Goal: Task Accomplishment & Management: Manage account settings

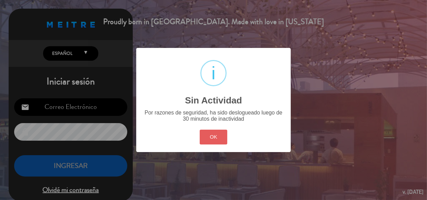
click at [216, 135] on button "OK" at bounding box center [214, 137] width 28 height 15
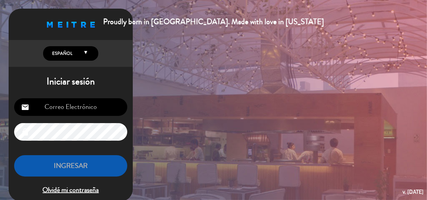
click at [102, 107] on input "email" at bounding box center [70, 107] width 113 height 18
type input "[EMAIL_ADDRESS][DOMAIN_NAME]"
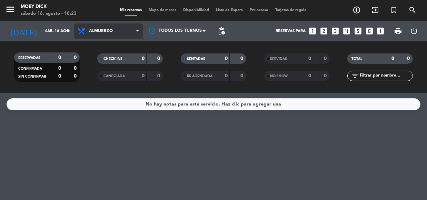
click at [141, 28] on span at bounding box center [139, 31] width 7 height 7
click at [118, 76] on div "menu Moby [PERSON_NAME][DATE] 16. agosto - 18:23 Mis reservas Mapa de mesas Dis…" at bounding box center [213, 46] width 427 height 93
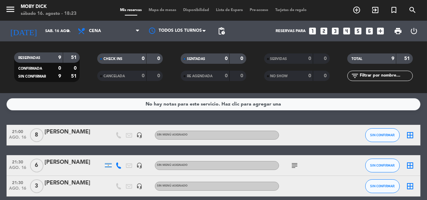
click at [390, 78] on input "text" at bounding box center [385, 76] width 53 height 8
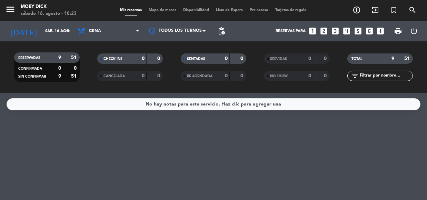
type input "f"
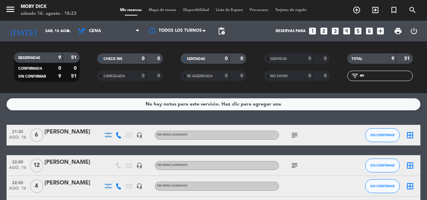
type input "a"
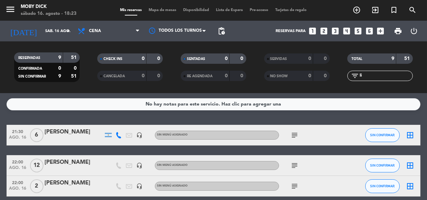
type input "l"
click at [323, 30] on icon "looks_two" at bounding box center [323, 31] width 9 height 9
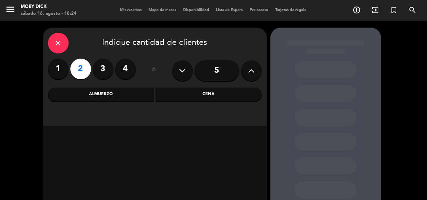
click at [223, 93] on div "Cena" at bounding box center [208, 95] width 106 height 14
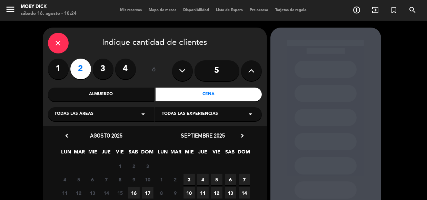
click at [134, 191] on span "16" at bounding box center [133, 192] width 11 height 11
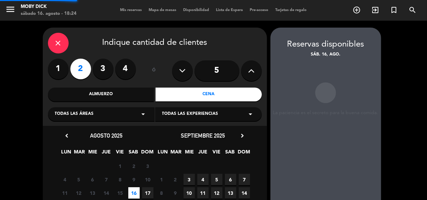
scroll to position [28, 0]
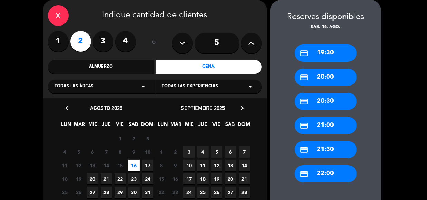
click at [341, 155] on div "credit_card 21:30" at bounding box center [325, 149] width 62 height 17
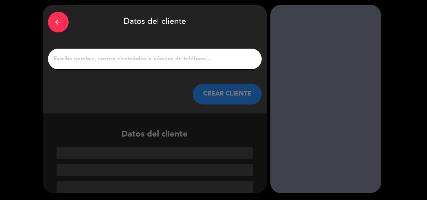
scroll to position [23, 0]
click at [196, 65] on div at bounding box center [155, 59] width 214 height 21
click at [196, 61] on input "1" at bounding box center [154, 59] width 203 height 10
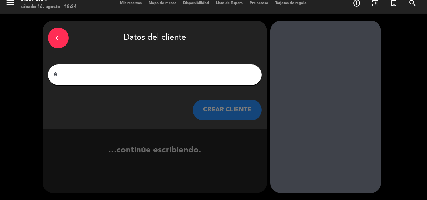
scroll to position [7, 0]
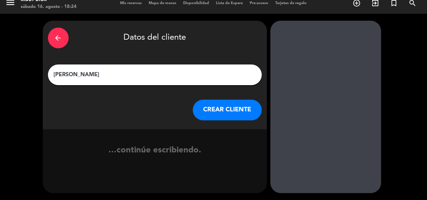
type input "[PERSON_NAME]"
click at [218, 100] on button "CREAR CLIENTE" at bounding box center [227, 110] width 69 height 21
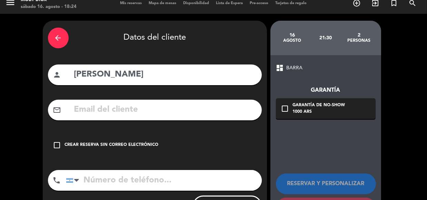
click at [90, 142] on div "Crear reserva sin correo electrónico" at bounding box center [112, 145] width 94 height 7
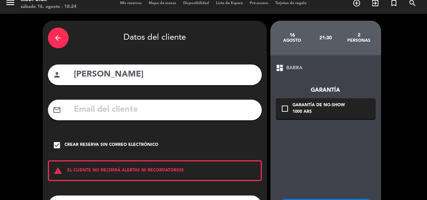
click at [110, 141] on div "check_box Crear reserva sin correo electrónico" at bounding box center [155, 145] width 214 height 21
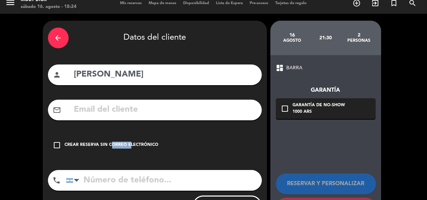
click at [110, 141] on div "check_box_outline_blank Crear reserva sin correo electrónico" at bounding box center [155, 145] width 214 height 21
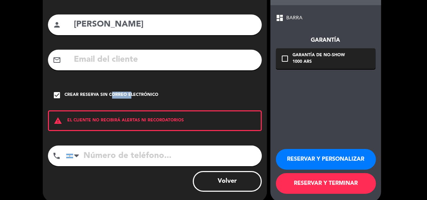
scroll to position [65, 0]
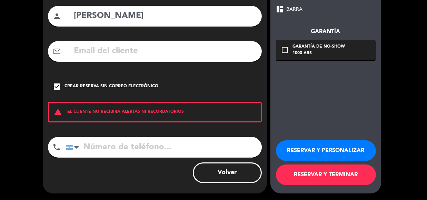
click at [131, 147] on input "tel" at bounding box center [164, 147] width 196 height 21
type input "1130744859"
click at [328, 167] on button "RESERVAR Y TERMINAR" at bounding box center [326, 174] width 100 height 21
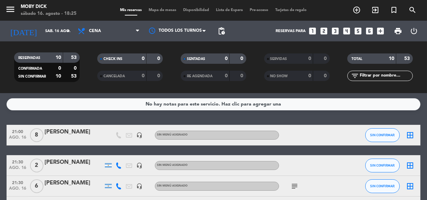
click at [335, 31] on icon "looks_3" at bounding box center [334, 31] width 9 height 9
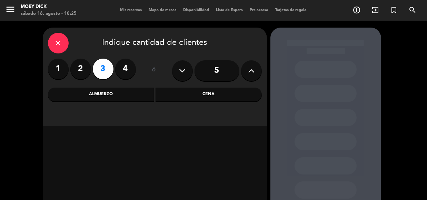
click at [228, 96] on div "Cena" at bounding box center [208, 95] width 106 height 14
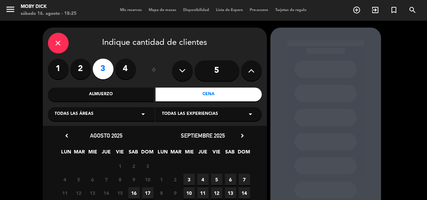
click at [131, 192] on span "16" at bounding box center [133, 192] width 11 height 11
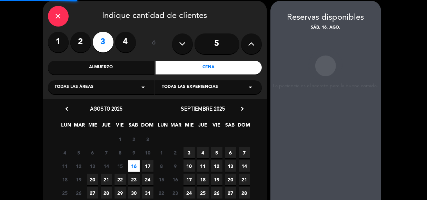
scroll to position [28, 0]
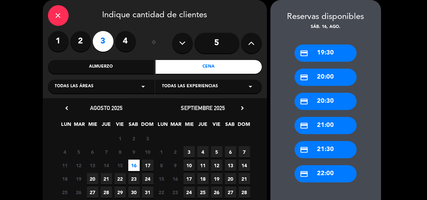
click at [323, 153] on div "credit_card 21:30" at bounding box center [325, 149] width 62 height 17
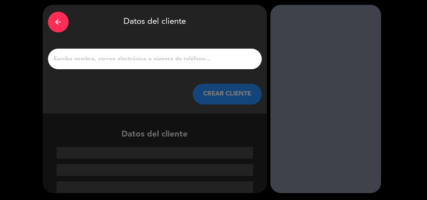
click at [206, 59] on input "1" at bounding box center [154, 59] width 203 height 10
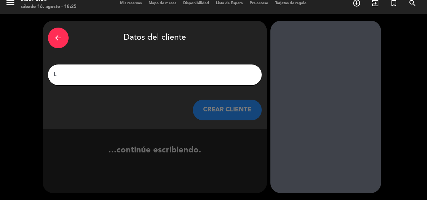
scroll to position [7, 0]
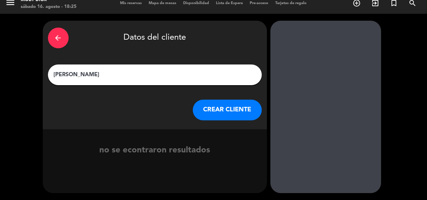
type input "[PERSON_NAME]"
click at [223, 102] on button "CREAR CLIENTE" at bounding box center [227, 110] width 69 height 21
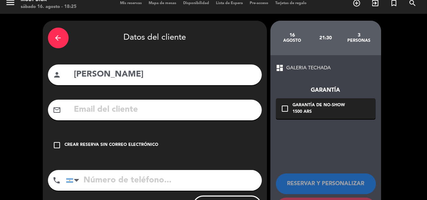
drag, startPoint x: 148, startPoint y: 145, endPoint x: 153, endPoint y: 145, distance: 5.2
click at [148, 145] on div "Crear reserva sin correo electrónico" at bounding box center [112, 145] width 94 height 7
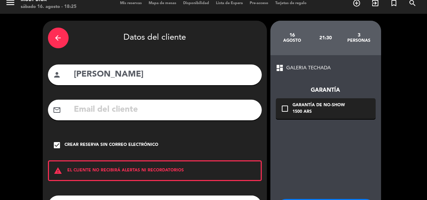
click at [306, 155] on div "dashboard GALERIA TECHADA Garantía check_box_outline_blank Garantía de no-show …" at bounding box center [325, 153] width 111 height 197
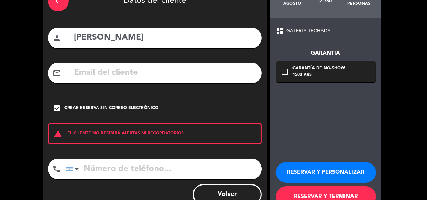
scroll to position [44, 0]
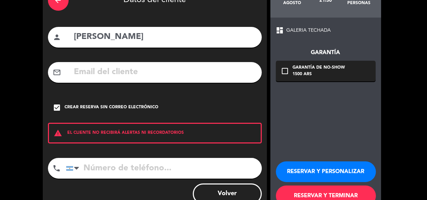
click at [305, 191] on button "RESERVAR Y TERMINAR" at bounding box center [326, 195] width 100 height 21
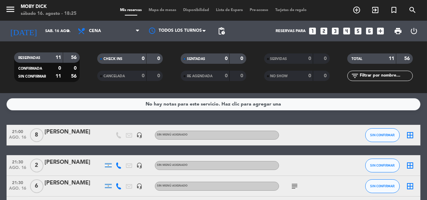
click at [366, 76] on input "text" at bounding box center [385, 76] width 53 height 8
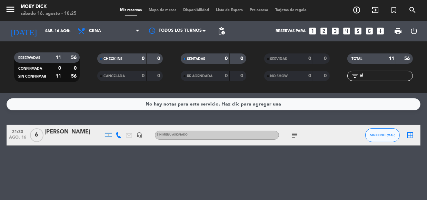
type input "a"
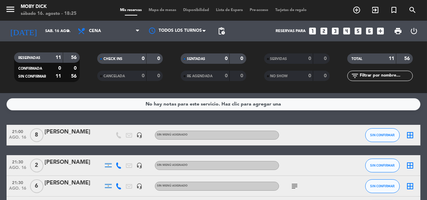
click at [325, 27] on icon "looks_two" at bounding box center [323, 31] width 9 height 9
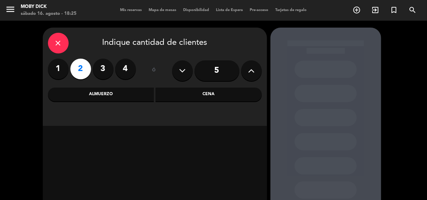
click at [227, 91] on div "Cena" at bounding box center [208, 95] width 106 height 14
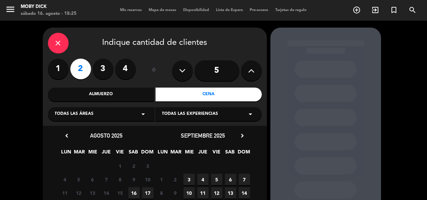
click at [128, 193] on span "16" at bounding box center [133, 192] width 11 height 11
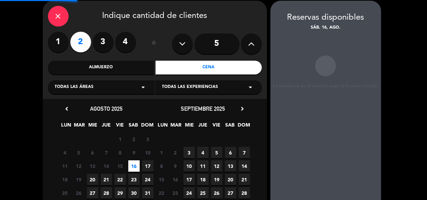
scroll to position [28, 0]
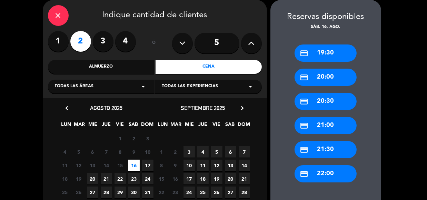
click at [327, 176] on div "credit_card 22:00" at bounding box center [325, 173] width 62 height 17
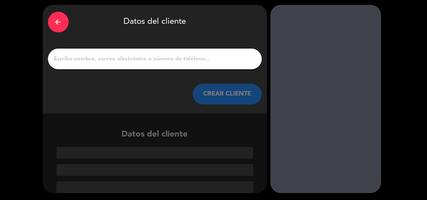
click at [236, 63] on input "1" at bounding box center [154, 59] width 203 height 10
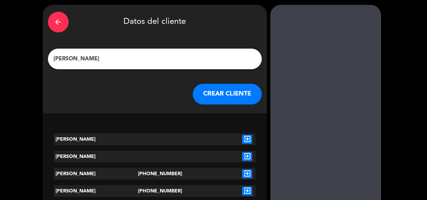
type input "[PERSON_NAME]"
click at [228, 96] on button "CREAR CLIENTE" at bounding box center [227, 94] width 69 height 21
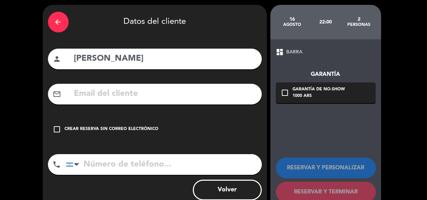
click at [81, 130] on div "Crear reserva sin correo electrónico" at bounding box center [112, 129] width 94 height 7
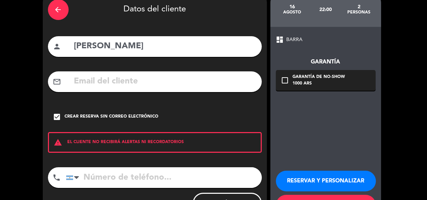
scroll to position [48, 0]
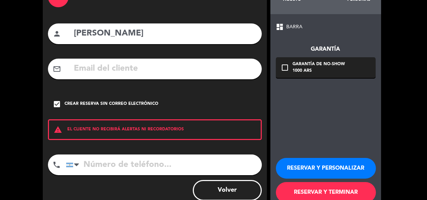
click at [343, 194] on button "RESERVAR Y TERMINAR" at bounding box center [326, 192] width 100 height 21
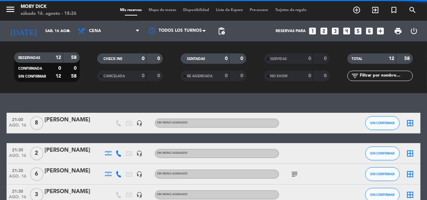
click at [324, 31] on icon "looks_two" at bounding box center [323, 31] width 9 height 9
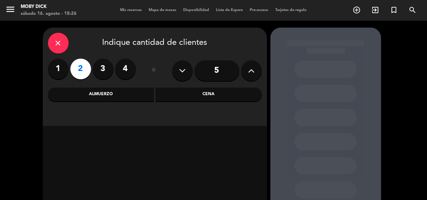
click at [182, 94] on div "Cena" at bounding box center [208, 95] width 106 height 14
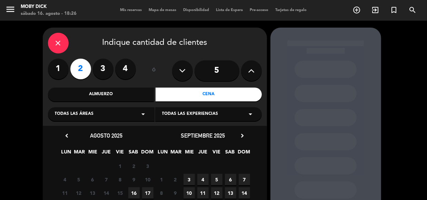
click at [133, 198] on div "11 12 13 14 15 16 17" at bounding box center [106, 192] width 96 height 13
click at [134, 196] on span "16" at bounding box center [133, 192] width 11 height 11
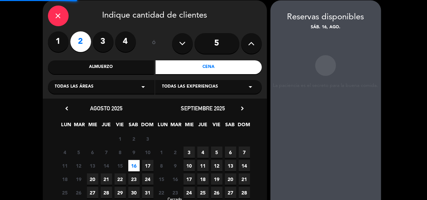
scroll to position [28, 0]
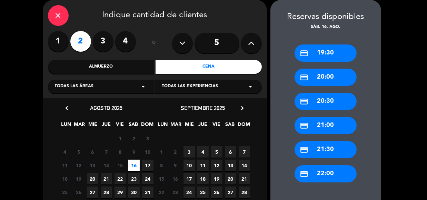
click at [322, 169] on div "credit_card 22:00" at bounding box center [325, 173] width 62 height 17
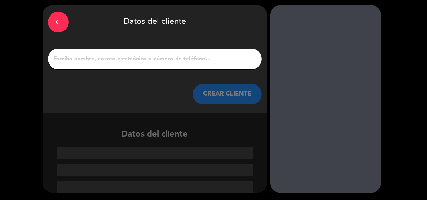
scroll to position [23, 0]
click at [213, 65] on div at bounding box center [155, 59] width 214 height 21
click at [200, 60] on input "1" at bounding box center [154, 59] width 203 height 10
type input "f"
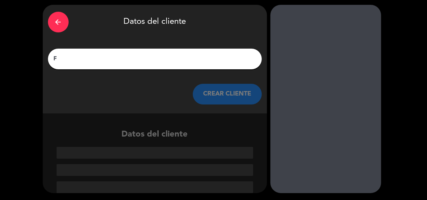
scroll to position [7, 0]
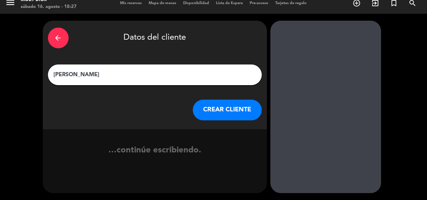
type input "[PERSON_NAME]"
click at [200, 103] on button "CREAR CLIENTE" at bounding box center [227, 110] width 69 height 21
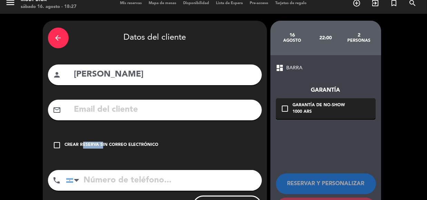
click at [84, 139] on div "check_box_outline_blank Crear reserva sin correo electrónico" at bounding box center [155, 145] width 214 height 21
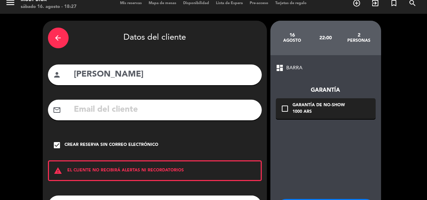
click at [281, 139] on div "dashboard BARRA Garantía check_box_outline_blank Garantía de no-show 1000 ARS R…" at bounding box center [325, 153] width 111 height 197
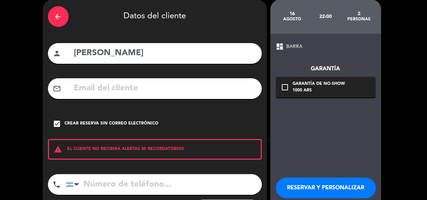
scroll to position [44, 0]
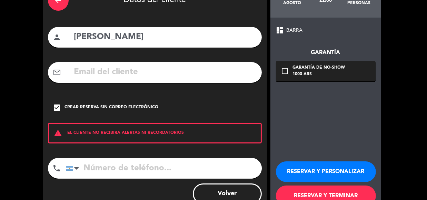
click at [306, 188] on button "RESERVAR Y TERMINAR" at bounding box center [326, 195] width 100 height 21
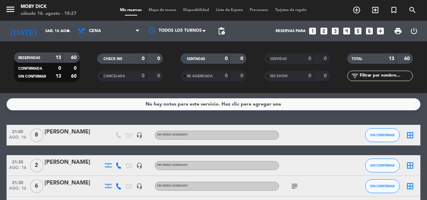
click at [409, 135] on icon "border_all" at bounding box center [410, 135] width 8 height 8
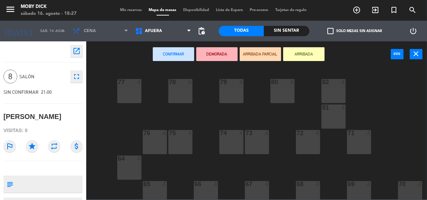
click at [55, 184] on textarea at bounding box center [49, 184] width 66 height 14
type textarea "seña 24.000"
click at [48, 159] on div "open_in_new 8 SALÓN fullscreen SIN CONFIRMAR 21:00 [PERSON_NAME] Visitas: 0 out…" at bounding box center [43, 120] width 86 height 159
click at [109, 143] on div "77 4 78 6 82 4 80 4 79 4 81 4 73 4 74 4 72 4 75 4 76 4 71 4 64 4 68 4 69 4 70 4…" at bounding box center [258, 133] width 336 height 133
click at [416, 56] on icon "close" at bounding box center [416, 54] width 8 height 8
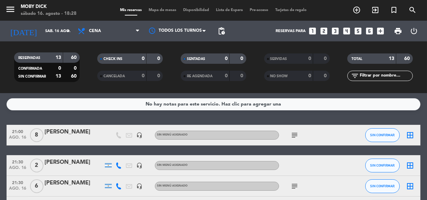
click at [163, 113] on div "No hay notas para este servicio. Haz clic para agregar una 21:00 [DATE] 8 [PERS…" at bounding box center [213, 146] width 427 height 107
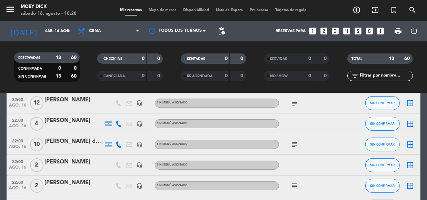
scroll to position [163, 0]
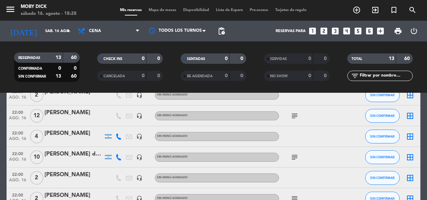
click at [407, 115] on icon "border_all" at bounding box center [410, 116] width 8 height 8
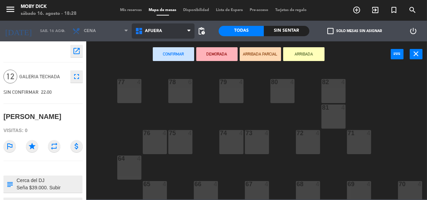
click at [178, 37] on span "AFUERA" at bounding box center [163, 30] width 63 height 15
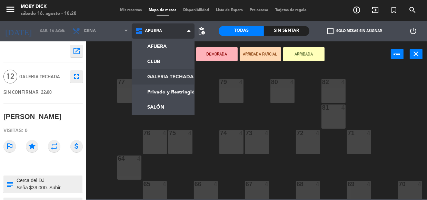
click at [170, 75] on ng-component "menu Moby [PERSON_NAME][DATE] 16. agosto - 18:28 Mis reservas Mapa de mesas Dis…" at bounding box center [213, 99] width 427 height 199
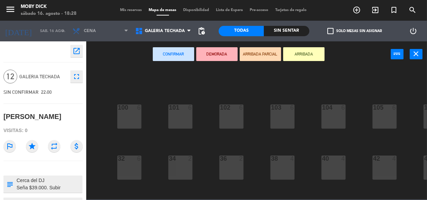
click at [250, 151] on div "100 6 101 6 102 6 103 6 104 6 105 6 107 6 32 6 34 2 36 2 38 4 40 4 43 4 42 4 35…" at bounding box center [258, 133] width 336 height 133
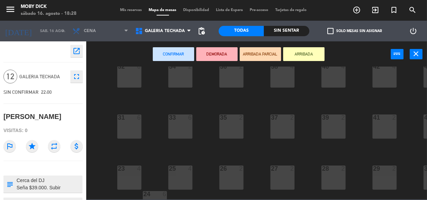
scroll to position [137, 0]
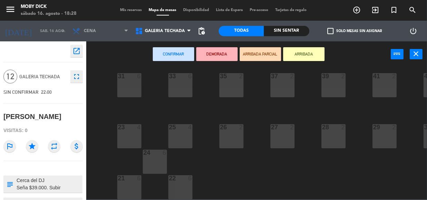
click at [126, 129] on div "23 4" at bounding box center [129, 136] width 24 height 24
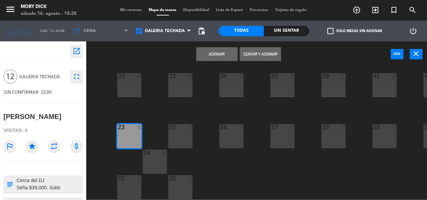
click at [214, 49] on button "Asignar" at bounding box center [216, 54] width 41 height 14
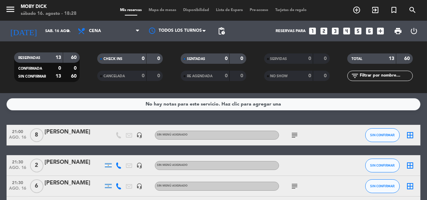
click at [210, 117] on div "No hay notas para este servicio. Haz clic para agregar una 21:00 [DATE] 8 [PERS…" at bounding box center [213, 146] width 427 height 107
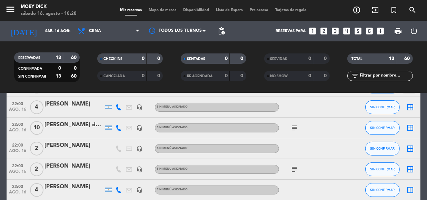
scroll to position [188, 0]
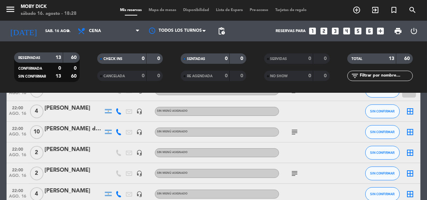
click at [294, 132] on icon "subject" at bounding box center [294, 132] width 8 height 8
click at [408, 132] on icon "border_all" at bounding box center [410, 132] width 8 height 8
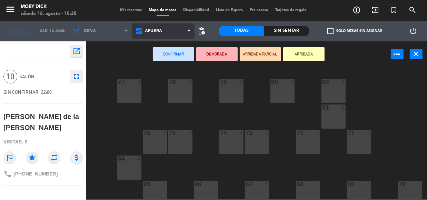
click at [179, 34] on span "AFUERA" at bounding box center [163, 30] width 63 height 15
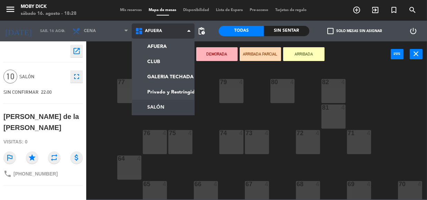
click at [170, 102] on ng-component "menu Moby [PERSON_NAME][DATE] 16. agosto - 18:28 Mis reservas Mapa de mesas Dis…" at bounding box center [213, 99] width 427 height 199
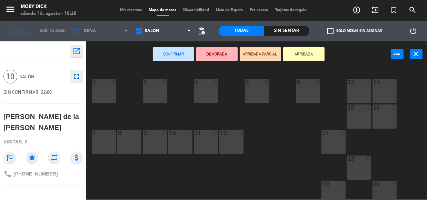
click at [335, 149] on div "17 6" at bounding box center [333, 142] width 24 height 24
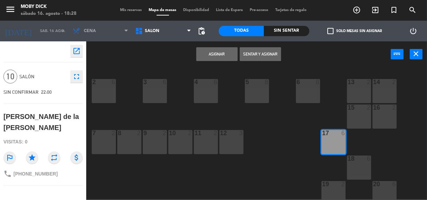
click at [224, 54] on button "Asignar" at bounding box center [216, 54] width 41 height 14
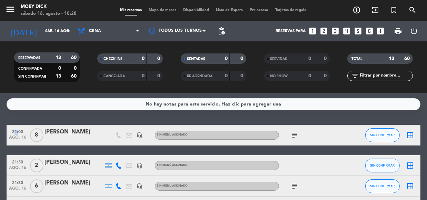
click at [273, 115] on div "No hay notas para este servicio. Haz clic para agregar una 21:00 [DATE] 8 [PERS…" at bounding box center [213, 146] width 427 height 107
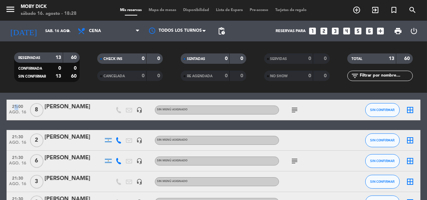
scroll to position [25, 0]
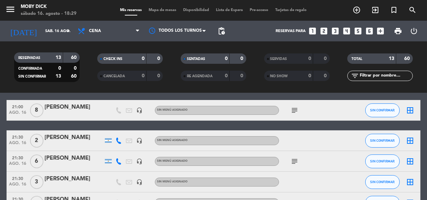
click at [294, 108] on icon "subject" at bounding box center [294, 110] width 8 height 8
drag, startPoint x: 294, startPoint y: 108, endPoint x: 404, endPoint y: 90, distance: 111.8
click at [294, 108] on icon "subject" at bounding box center [294, 110] width 8 height 8
click at [413, 111] on icon "border_all" at bounding box center [410, 110] width 8 height 8
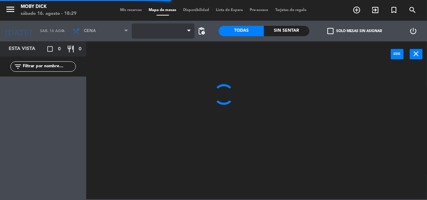
click at [186, 31] on span at bounding box center [163, 30] width 63 height 15
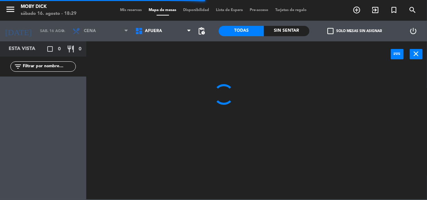
click at [186, 31] on span "AFUERA" at bounding box center [163, 30] width 63 height 15
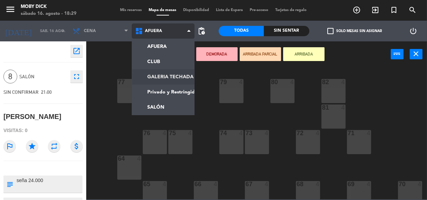
click at [165, 81] on ng-component "menu Moby [PERSON_NAME][DATE] 16. agosto - 18:29 Mis reservas Mapa de mesas Dis…" at bounding box center [213, 99] width 427 height 199
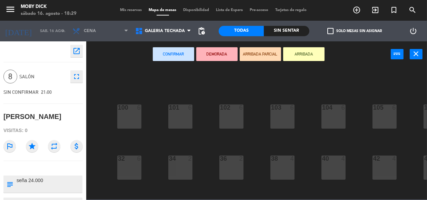
click at [353, 160] on div "100 6 101 6 102 6 103 6 104 6 105 6 107 6 32 6 34 2 36 2 38 4 40 4 43 4 42 4 35…" at bounding box center [258, 133] width 336 height 133
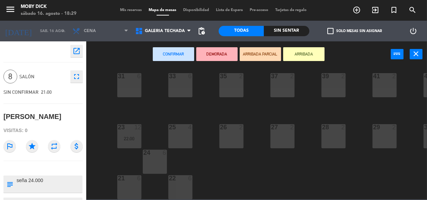
scroll to position [137, 0]
click at [176, 38] on span "GALERIA TECHADA" at bounding box center [163, 30] width 63 height 15
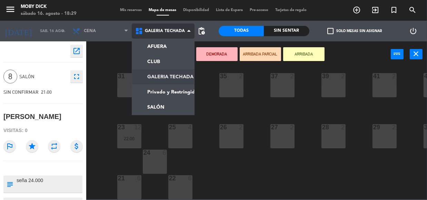
click at [177, 37] on span "GALERIA TECHADA" at bounding box center [163, 30] width 63 height 15
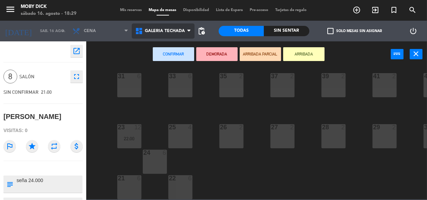
click at [177, 36] on span "GALERIA TECHADA" at bounding box center [163, 30] width 63 height 15
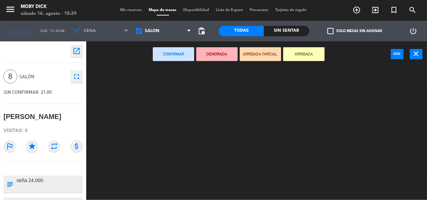
click at [158, 110] on ng-component "menu Moby [PERSON_NAME][DATE] 16. agosto - 18:29 Mis reservas Mapa de mesas Dis…" at bounding box center [213, 99] width 427 height 199
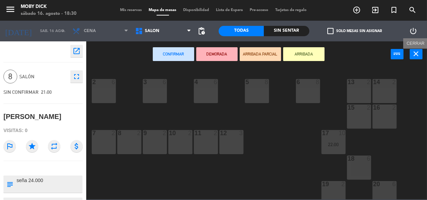
click at [420, 55] on icon "close" at bounding box center [416, 54] width 8 height 8
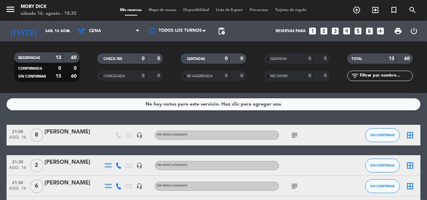
click at [279, 115] on div "No hay notas para este servicio. Haz clic para agregar una 21:00 [DATE] 8 [PERS…" at bounding box center [213, 146] width 427 height 107
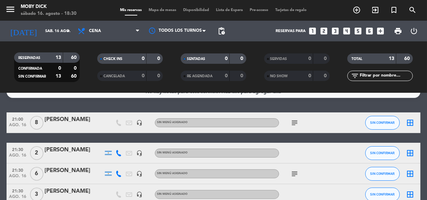
scroll to position [25, 0]
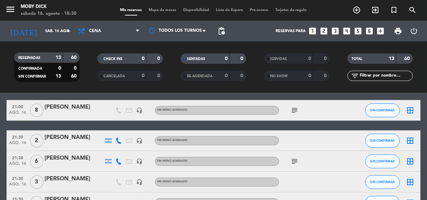
click at [161, 9] on span "Mapa de mesas" at bounding box center [162, 10] width 34 height 4
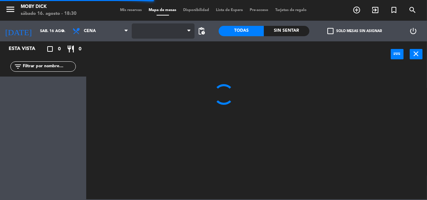
click at [180, 37] on span at bounding box center [163, 30] width 63 height 15
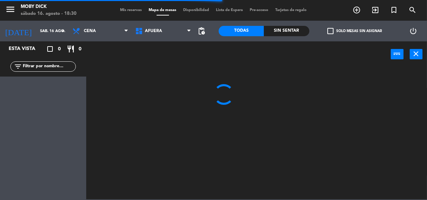
click at [180, 37] on span "AFUERA" at bounding box center [163, 30] width 63 height 15
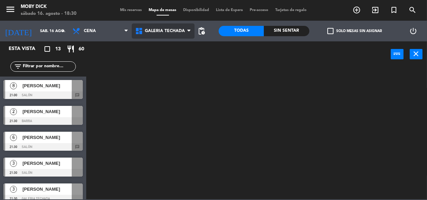
click at [183, 73] on ng-component "menu Moby [PERSON_NAME][DATE] 16. agosto - 18:30 Mis reservas Mapa de mesas Dis…" at bounding box center [213, 99] width 427 height 199
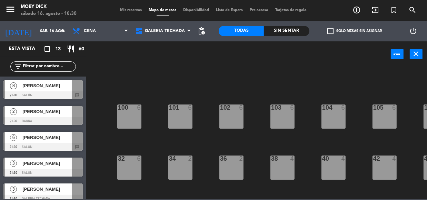
click at [253, 118] on div "100 6 101 6 102 6 103 6 104 6 105 6 107 6 32 6 34 2 36 2 38 4 40 4 43 4 42 4 35…" at bounding box center [258, 133] width 336 height 133
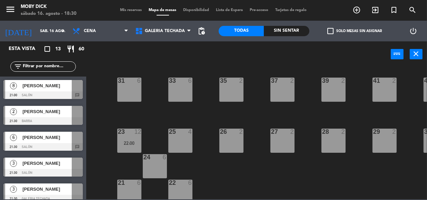
scroll to position [137, 0]
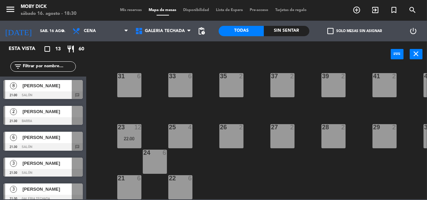
click at [129, 126] on div at bounding box center [128, 127] width 11 height 6
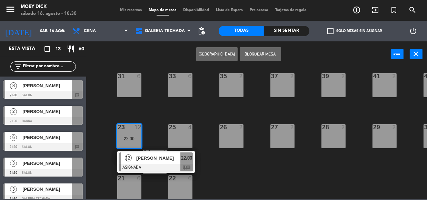
click at [123, 175] on div at bounding box center [128, 178] width 11 height 6
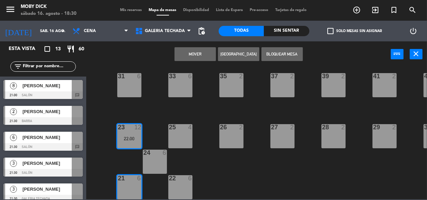
click at [205, 51] on button "Mover" at bounding box center [194, 54] width 41 height 14
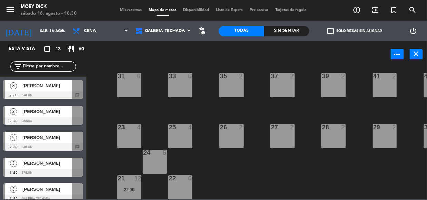
click at [58, 85] on span "[PERSON_NAME]" at bounding box center [46, 85] width 49 height 7
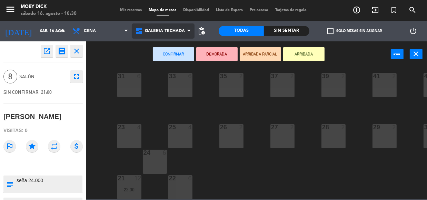
click at [178, 32] on span "GALERIA TECHADA" at bounding box center [165, 31] width 40 height 5
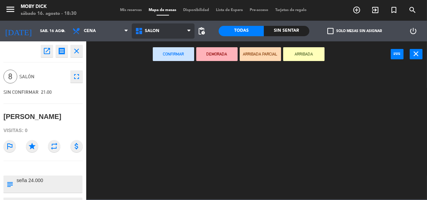
click at [182, 113] on ng-component "menu Moby [PERSON_NAME][DATE] 16. agosto - 18:30 Mis reservas Mapa de mesas Dis…" at bounding box center [213, 99] width 427 height 199
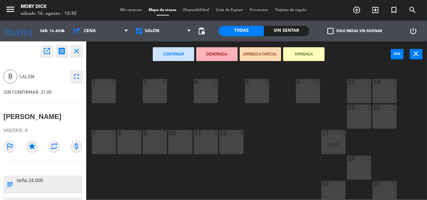
click at [362, 169] on div "18 6" at bounding box center [359, 167] width 24 height 24
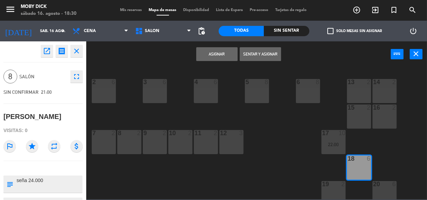
click at [224, 56] on button "Asignar" at bounding box center [216, 54] width 41 height 14
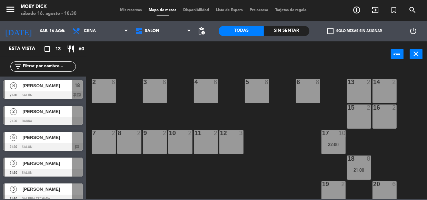
click at [127, 9] on span "Mis reservas" at bounding box center [131, 10] width 29 height 4
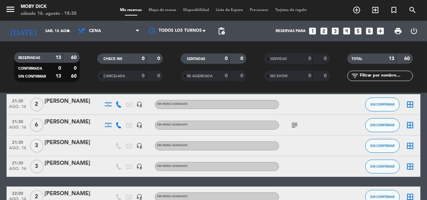
scroll to position [62, 0]
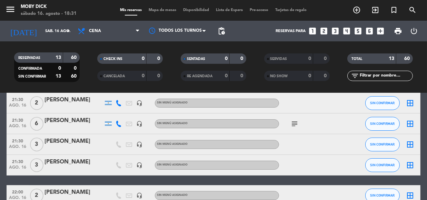
click at [293, 126] on icon "subject" at bounding box center [294, 124] width 8 height 8
click at [289, 126] on span "subject" at bounding box center [294, 124] width 10 height 8
click at [293, 124] on icon "subject" at bounding box center [294, 124] width 8 height 8
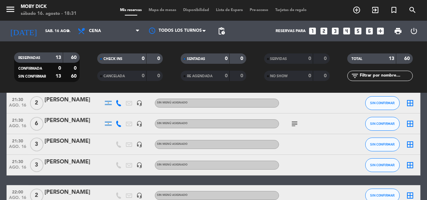
click at [412, 123] on icon "border_all" at bounding box center [410, 124] width 8 height 8
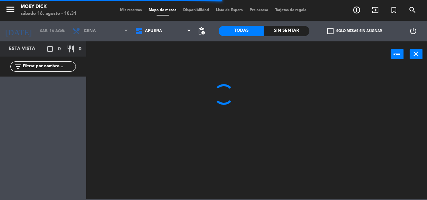
click at [172, 29] on span "AFUERA" at bounding box center [163, 30] width 63 height 15
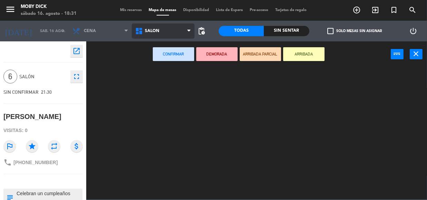
click at [162, 109] on ng-component "menu Moby [PERSON_NAME][DATE] 16. agosto - 18:31 Mis reservas Mapa de mesas Dis…" at bounding box center [213, 99] width 427 height 199
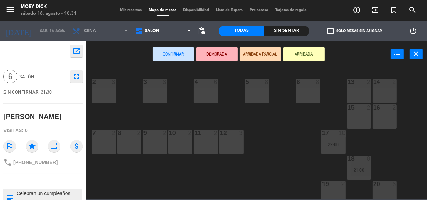
click at [257, 88] on div "5 8" at bounding box center [257, 91] width 24 height 24
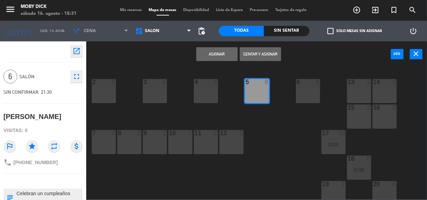
click at [223, 57] on button "Asignar" at bounding box center [216, 54] width 41 height 14
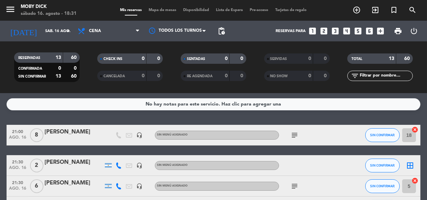
click at [315, 118] on div "No hay notas para este servicio. Haz clic para agregar una 21:00 [DATE] 8 [PERS…" at bounding box center [213, 146] width 427 height 107
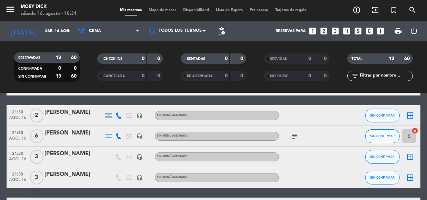
scroll to position [62, 0]
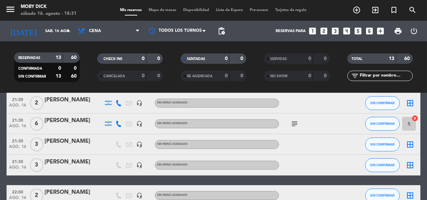
click at [409, 100] on icon "border_all" at bounding box center [410, 103] width 8 height 8
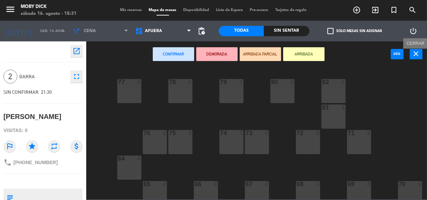
click at [415, 54] on icon "close" at bounding box center [416, 54] width 8 height 8
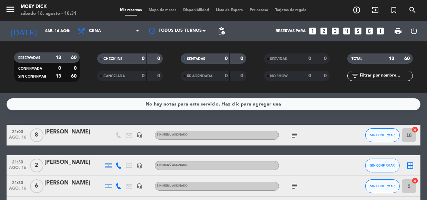
click at [425, 122] on div "No hay notas para este servicio. Haz clic para agregar una 21:00 [DATE] 8 [PERS…" at bounding box center [213, 146] width 427 height 107
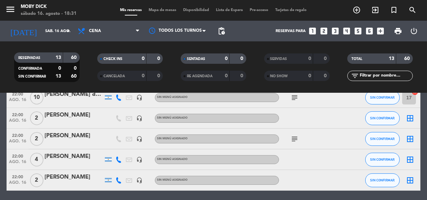
scroll to position [210, 0]
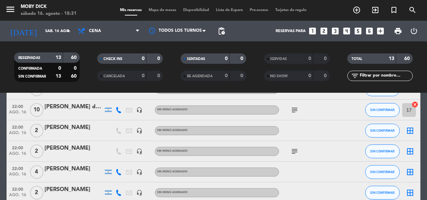
click at [411, 172] on icon "border_all" at bounding box center [410, 172] width 8 height 8
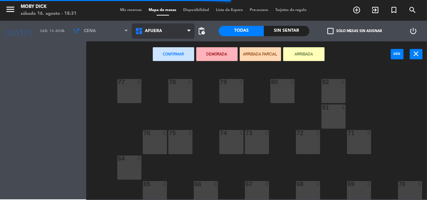
click at [184, 33] on span "AFUERA" at bounding box center [163, 30] width 63 height 15
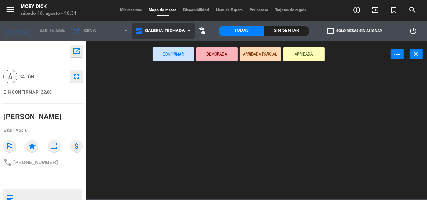
click at [180, 71] on ng-component "menu Moby [PERSON_NAME][DATE] 16. agosto - 18:31 Mis reservas Mapa de mesas Dis…" at bounding box center [213, 99] width 427 height 199
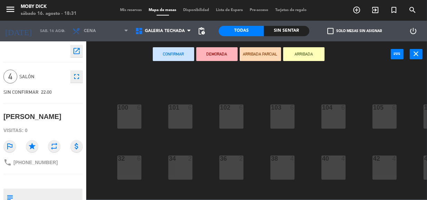
click at [245, 134] on div "100 6 101 6 102 6 103 6 104 6 105 6 107 6 32 6 34 2 36 2 38 4 40 4 43 4 42 4 35…" at bounding box center [258, 133] width 336 height 133
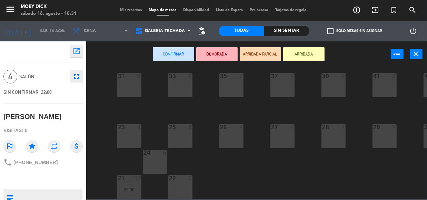
scroll to position [137, 0]
click at [202, 158] on div "100 6 101 6 102 6 103 6 104 6 105 6 107 6 32 6 34 2 36 2 38 4 40 4 43 4 42 4 35…" at bounding box center [258, 133] width 336 height 133
click at [418, 53] on icon "close" at bounding box center [416, 54] width 8 height 8
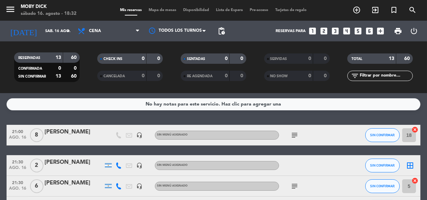
click at [405, 114] on div "No hay notas para este servicio. Haz clic para agregar una 21:00 [DATE] 8 [PERS…" at bounding box center [213, 146] width 427 height 107
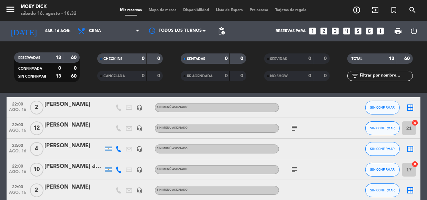
scroll to position [163, 0]
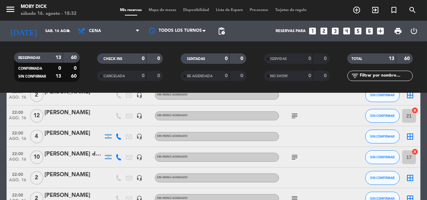
click at [409, 134] on icon "border_all" at bounding box center [410, 136] width 8 height 8
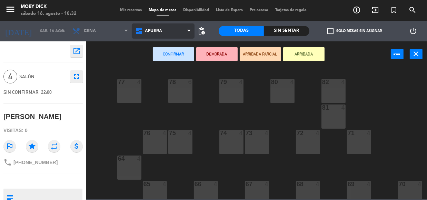
click at [179, 37] on span "AFUERA" at bounding box center [163, 30] width 63 height 15
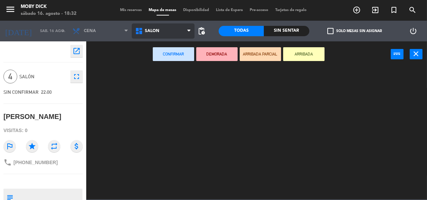
click at [173, 108] on ng-component "menu Moby [PERSON_NAME][DATE] 16. agosto - 18:32 Mis reservas Mapa de mesas Dis…" at bounding box center [213, 99] width 427 height 199
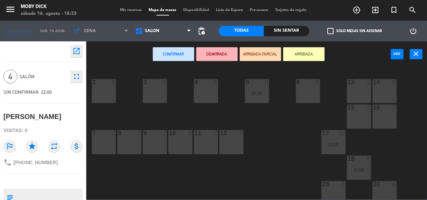
click at [128, 9] on span "Mis reservas" at bounding box center [131, 10] width 29 height 4
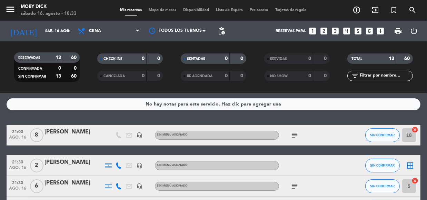
click at [355, 116] on div "No hay notas para este servicio. Haz clic para agregar una 21:00 [DATE] 8 [PERS…" at bounding box center [213, 146] width 427 height 107
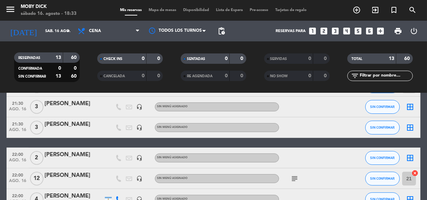
scroll to position [88, 0]
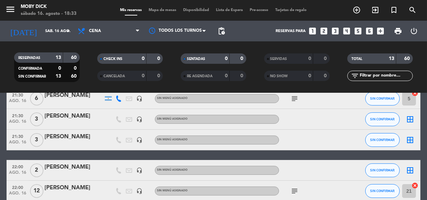
click at [411, 134] on div "border_all" at bounding box center [409, 140] width 21 height 20
click at [411, 138] on icon "border_all" at bounding box center [410, 140] width 8 height 8
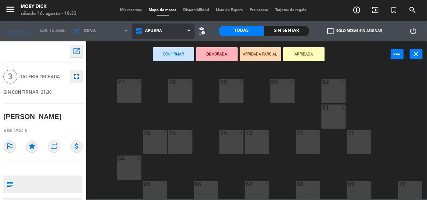
click at [172, 30] on span "AFUERA" at bounding box center [163, 30] width 63 height 15
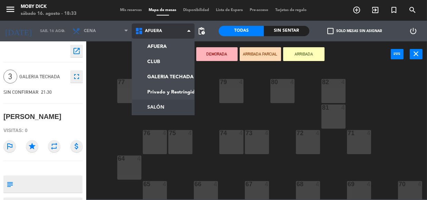
click at [161, 103] on ng-component "menu Moby [PERSON_NAME][DATE] 16. agosto - 18:33 Mis reservas Mapa de mesas Dis…" at bounding box center [213, 99] width 427 height 199
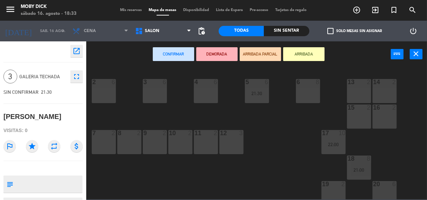
drag, startPoint x: 360, startPoint y: 114, endPoint x: 323, endPoint y: 96, distance: 41.0
click at [359, 114] on div "15 2" at bounding box center [359, 116] width 24 height 24
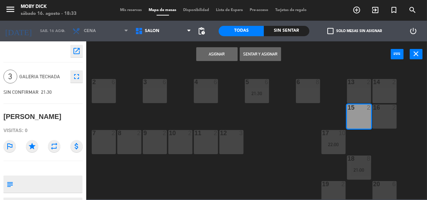
click at [228, 54] on button "Asignar" at bounding box center [216, 54] width 41 height 14
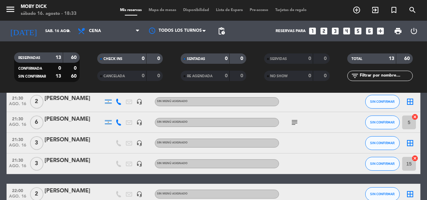
scroll to position [75, 0]
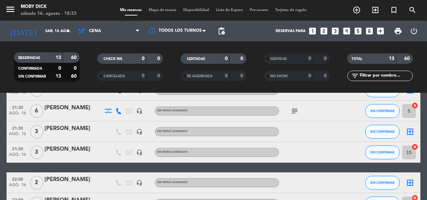
click at [410, 131] on icon "border_all" at bounding box center [410, 132] width 8 height 8
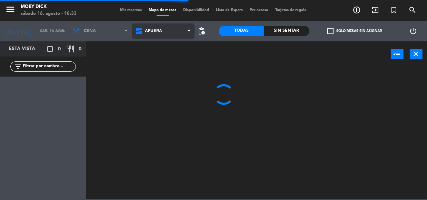
click at [151, 37] on span "AFUERA" at bounding box center [163, 30] width 63 height 15
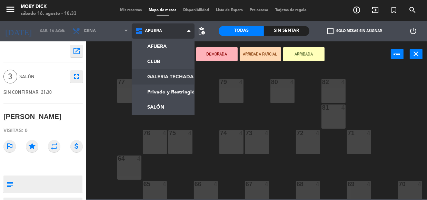
click at [161, 79] on ng-component "menu Moby [PERSON_NAME][DATE] 16. agosto - 18:33 Mis reservas Mapa de mesas Dis…" at bounding box center [213, 99] width 427 height 199
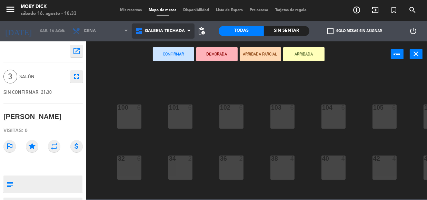
click at [179, 35] on span "GALERIA TECHADA" at bounding box center [163, 30] width 63 height 15
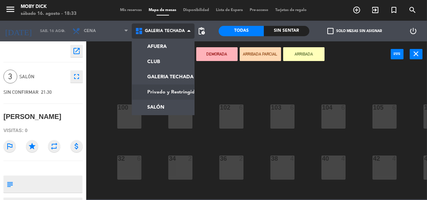
click at [164, 99] on ng-component "menu Moby [PERSON_NAME][DATE] 16. agosto - 18:33 Mis reservas Mapa de mesas Dis…" at bounding box center [213, 99] width 427 height 199
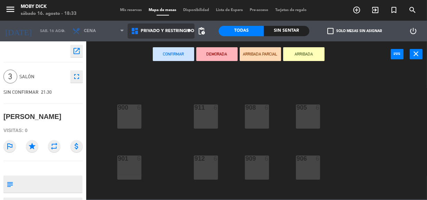
click at [182, 30] on span "Privado y Restringido" at bounding box center [167, 31] width 53 height 5
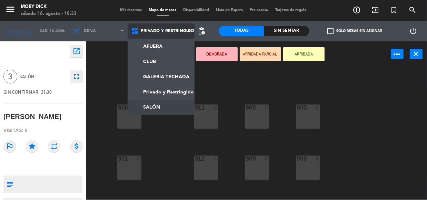
click at [158, 111] on ng-component "menu Moby [PERSON_NAME][DATE] 16. agosto - 18:33 Mis reservas Mapa de mesas Dis…" at bounding box center [213, 99] width 427 height 199
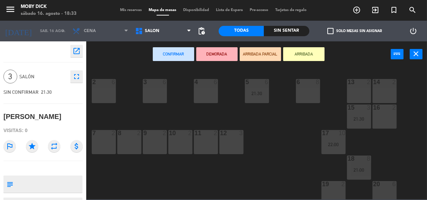
click at [266, 132] on div "14 2 13 2 6 8 5 6 21:30 4 6 3 6 2 6 16 2 15 3 21:30 17 10 22:00 12 3 11 2 10 2 …" at bounding box center [258, 133] width 336 height 133
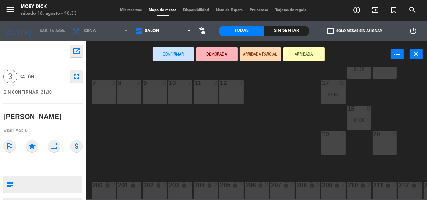
scroll to position [38, 0]
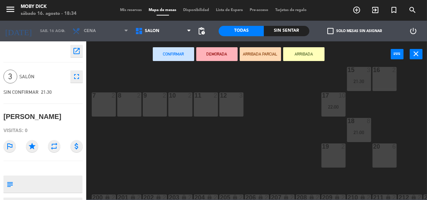
click at [340, 155] on div "19 2" at bounding box center [333, 155] width 24 height 24
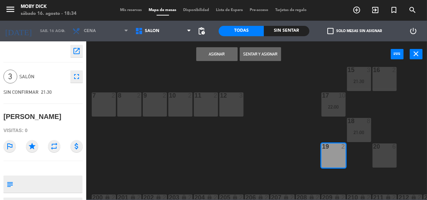
click at [286, 125] on div "14 2 13 2 6 8 5 6 21:30 4 6 3 6 2 6 16 2 15 3 21:30 17 10 22:00 12 3 11 2 10 2 …" at bounding box center [258, 133] width 336 height 133
click at [289, 110] on div "14 2 13 2 6 8 5 6 21:30 4 6 3 6 2 6 16 2 15 3 21:30 17 10 22:00 12 3 11 2 10 2 …" at bounding box center [258, 133] width 336 height 133
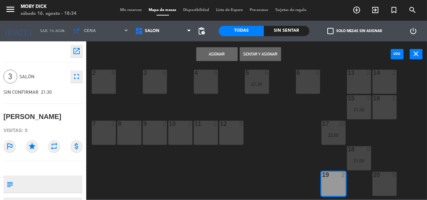
scroll to position [0, 0]
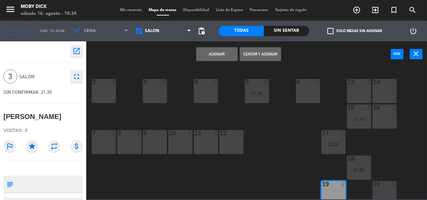
click at [287, 128] on div "14 2 13 2 6 8 5 6 21:30 4 6 3 6 2 6 16 2 15 3 21:30 17 10 22:00 12 3 11 2 10 2 …" at bounding box center [258, 133] width 336 height 133
click at [207, 143] on div "11 2" at bounding box center [206, 142] width 24 height 24
click at [336, 184] on div at bounding box center [332, 184] width 11 height 6
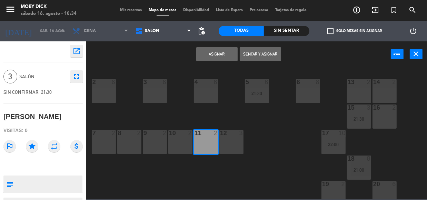
click at [217, 58] on button "Asignar" at bounding box center [216, 54] width 41 height 14
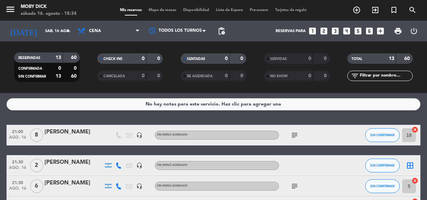
click at [323, 111] on div "No hay notas para este servicio. Haz clic para agregar una 21:00 [DATE] 8 [PERS…" at bounding box center [213, 146] width 427 height 107
click at [327, 121] on div "No hay notas para este servicio. Haz clic para agregar una 21:00 [DATE] 8 [PERS…" at bounding box center [213, 146] width 427 height 107
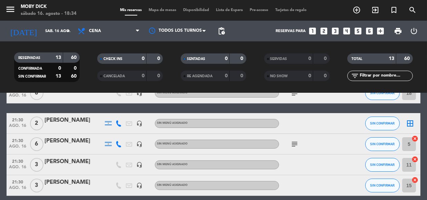
scroll to position [50, 0]
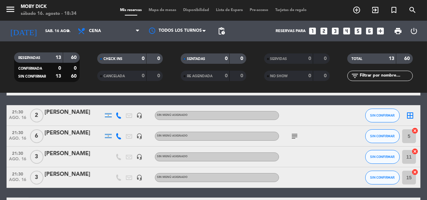
click at [411, 114] on icon "border_all" at bounding box center [410, 115] width 8 height 8
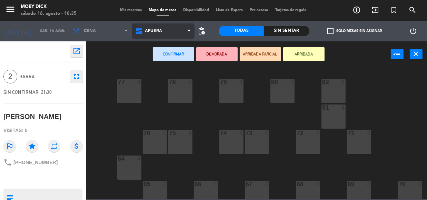
click at [183, 28] on span "AFUERA" at bounding box center [163, 30] width 63 height 15
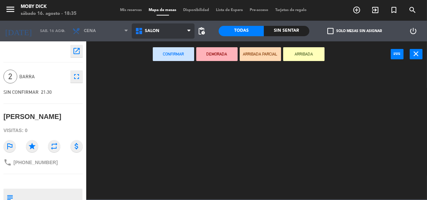
click at [174, 104] on ng-component "menu Moby [PERSON_NAME][DATE] 16. agosto - 18:35 Mis reservas Mapa de mesas Dis…" at bounding box center [213, 99] width 427 height 199
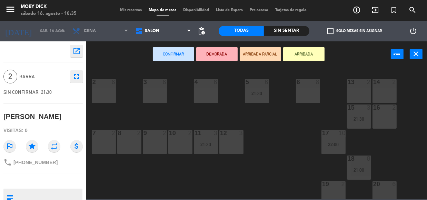
click at [134, 149] on div "8 2" at bounding box center [129, 142] width 24 height 24
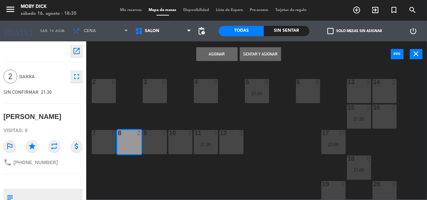
click at [107, 139] on div "7 2" at bounding box center [104, 142] width 24 height 24
click at [130, 143] on div "8 2" at bounding box center [129, 142] width 24 height 24
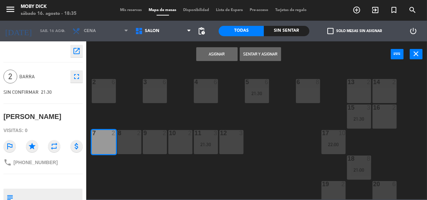
click at [109, 141] on div "7 2" at bounding box center [104, 142] width 24 height 24
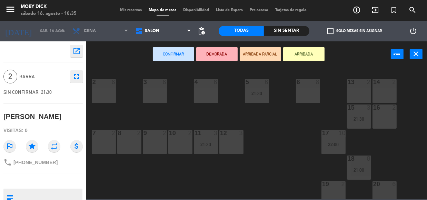
click at [173, 142] on div "10 2" at bounding box center [180, 142] width 24 height 24
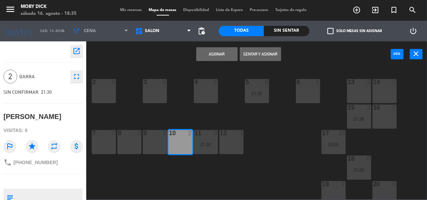
click at [206, 49] on button "Asignar" at bounding box center [216, 54] width 41 height 14
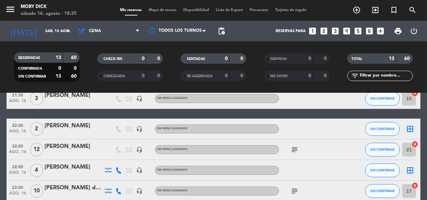
scroll to position [138, 0]
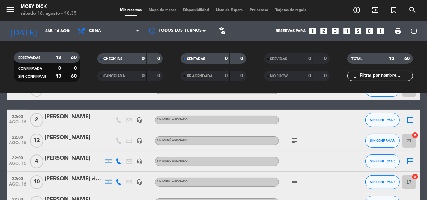
click at [410, 124] on div "border_all" at bounding box center [409, 120] width 21 height 20
click at [409, 120] on icon "border_all" at bounding box center [410, 120] width 8 height 8
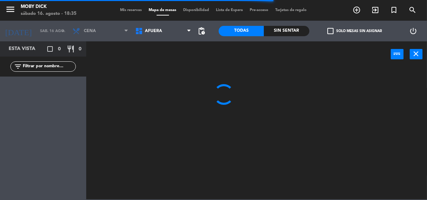
click at [187, 34] on icon at bounding box center [188, 31] width 3 height 6
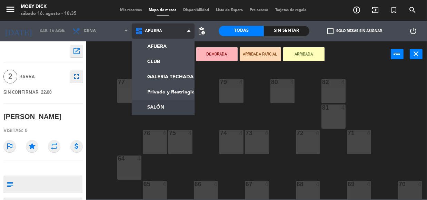
click at [160, 102] on ng-component "menu Moby [PERSON_NAME][DATE] 16. agosto - 18:35 Mis reservas Mapa de mesas Dis…" at bounding box center [213, 99] width 427 height 199
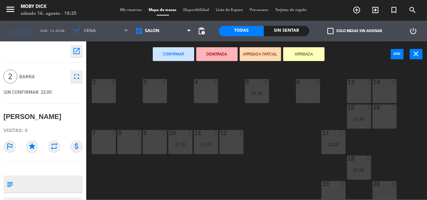
click at [159, 142] on div "9 2" at bounding box center [155, 142] width 24 height 24
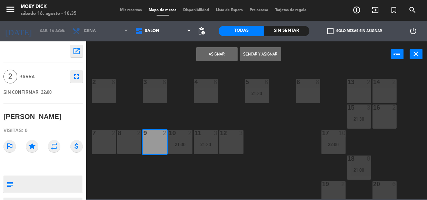
click at [220, 58] on button "Asignar" at bounding box center [216, 54] width 41 height 14
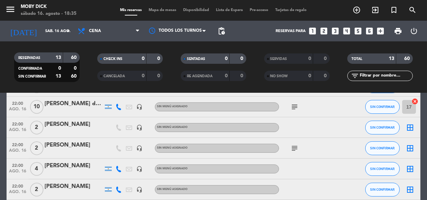
scroll to position [225, 0]
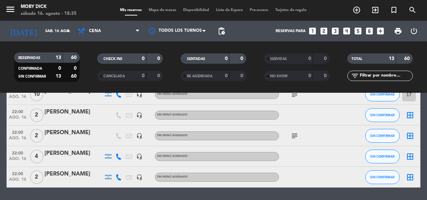
click at [408, 111] on icon "border_all" at bounding box center [410, 115] width 8 height 8
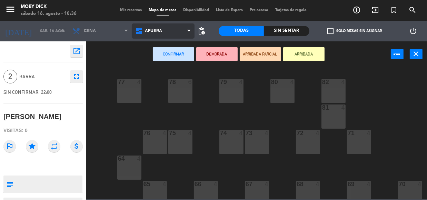
click at [170, 24] on span "AFUERA" at bounding box center [163, 30] width 63 height 15
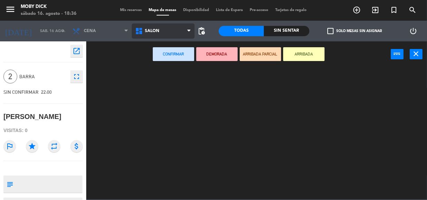
click at [164, 103] on ng-component "menu Moby [PERSON_NAME][DATE] 16. agosto - 18:36 Mis reservas Mapa de mesas Dis…" at bounding box center [213, 99] width 427 height 199
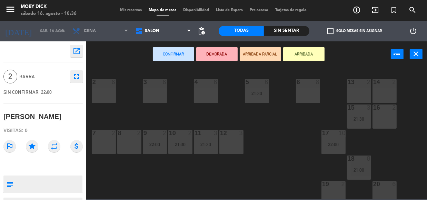
click at [135, 138] on div "8 2" at bounding box center [129, 142] width 24 height 24
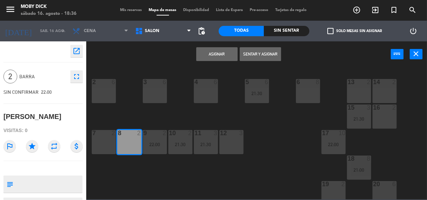
click at [226, 57] on button "Asignar" at bounding box center [216, 54] width 41 height 14
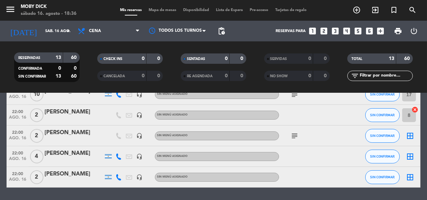
scroll to position [238, 0]
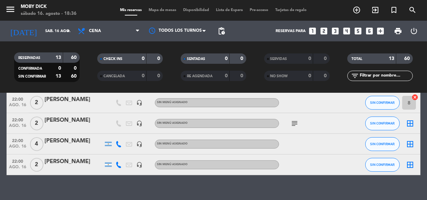
click at [294, 122] on icon "subject" at bounding box center [294, 123] width 8 height 8
click at [295, 122] on icon "subject" at bounding box center [294, 123] width 8 height 8
click at [409, 121] on icon "border_all" at bounding box center [410, 123] width 8 height 8
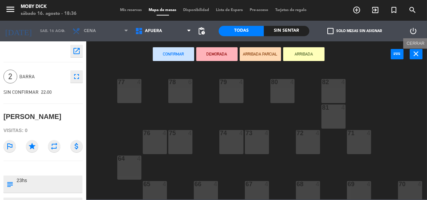
click at [416, 56] on icon "close" at bounding box center [416, 54] width 8 height 8
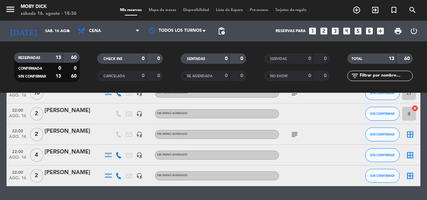
scroll to position [238, 0]
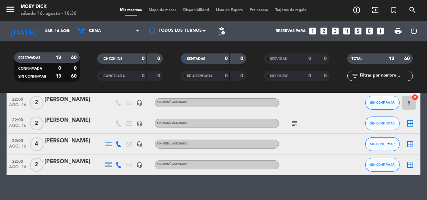
click at [410, 163] on icon "border_all" at bounding box center [410, 165] width 8 height 8
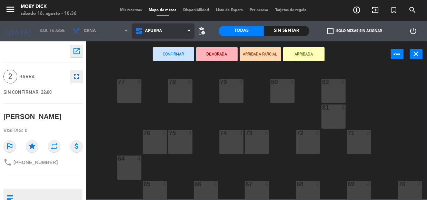
click at [182, 31] on span "AFUERA" at bounding box center [163, 30] width 63 height 15
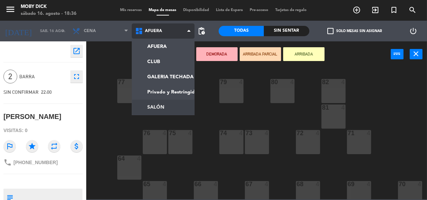
click at [158, 107] on ng-component "menu Moby [PERSON_NAME][DATE] 16. agosto - 18:36 Mis reservas Mapa de mesas Dis…" at bounding box center [213, 99] width 427 height 199
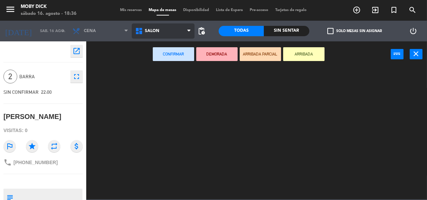
click at [176, 31] on span "SALÓN" at bounding box center [163, 30] width 63 height 15
click at [186, 70] on ng-component "menu Moby [PERSON_NAME][DATE] 16. agosto - 18:36 Mis reservas Mapa de mesas Dis…" at bounding box center [213, 99] width 427 height 199
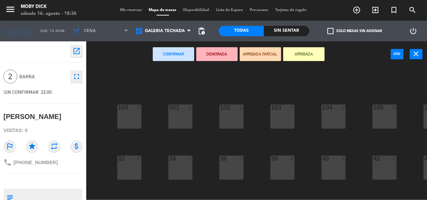
click at [258, 158] on div "100 6 101 6 102 6 103 6 104 6 105 6 107 6 32 6 34 2 36 2 38 4 40 4 43 4 42 4 35…" at bounding box center [258, 133] width 336 height 133
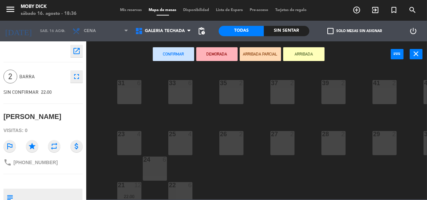
scroll to position [137, 0]
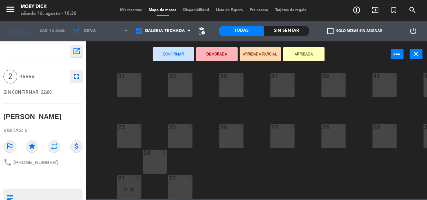
click at [277, 140] on div "27 2" at bounding box center [282, 136] width 24 height 24
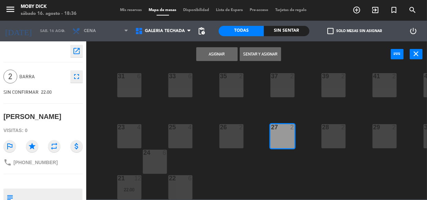
click at [214, 49] on button "Asignar" at bounding box center [216, 54] width 41 height 14
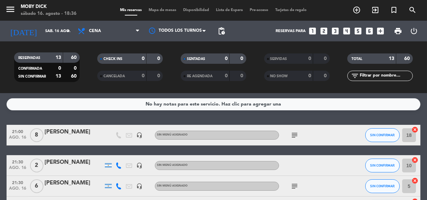
click at [158, 12] on span "Mapa de mesas" at bounding box center [162, 10] width 34 height 4
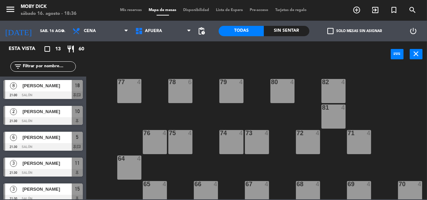
click at [251, 122] on div "77 4 78 6 82 4 80 4 79 4 81 4 73 4 74 4 72 4 75 4 76 4 71 4 64 4 68 4 69 4 70 4…" at bounding box center [258, 133] width 336 height 133
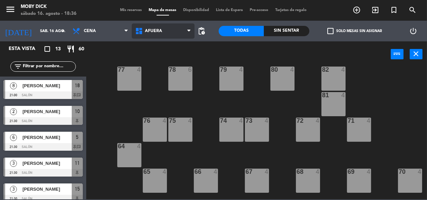
click at [160, 33] on span "AFUERA" at bounding box center [153, 31] width 17 height 5
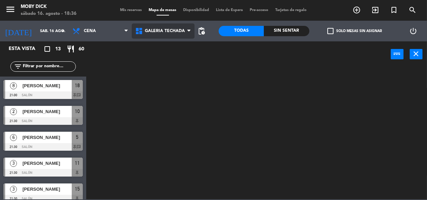
scroll to position [0, 0]
click at [170, 78] on ng-component "menu Moby [PERSON_NAME][DATE] 16. agosto - 18:36 Mis reservas Mapa de mesas Dis…" at bounding box center [213, 99] width 427 height 199
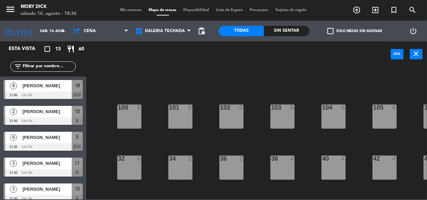
click at [205, 123] on div "100 6 101 6 102 6 103 6 104 6 105 6 107 6 32 6 34 2 36 2 38 4 40 4 43 4 42 4 35…" at bounding box center [258, 133] width 336 height 133
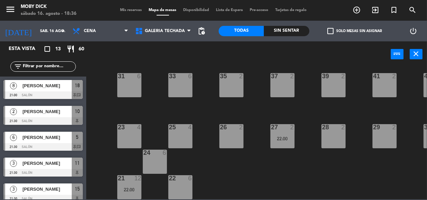
scroll to position [137, 0]
click at [127, 180] on div "21 12 22:00" at bounding box center [129, 187] width 24 height 24
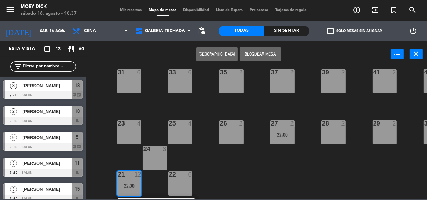
click at [131, 141] on div "23 4" at bounding box center [129, 132] width 24 height 24
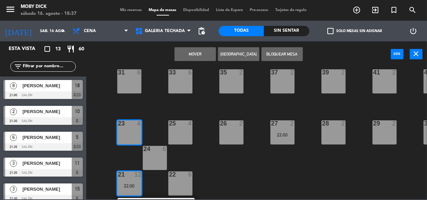
click at [203, 51] on button "Mover" at bounding box center [194, 54] width 41 height 14
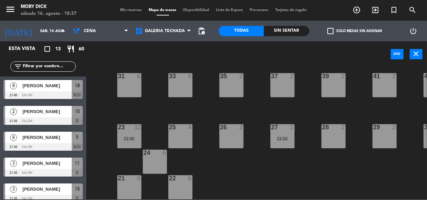
click at [121, 8] on span "Mis reservas" at bounding box center [131, 10] width 29 height 4
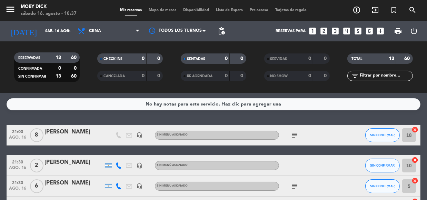
click at [275, 118] on div "No hay notas para este servicio. Haz clic para agregar una 21:00 [DATE] 8 [PERS…" at bounding box center [213, 146] width 427 height 107
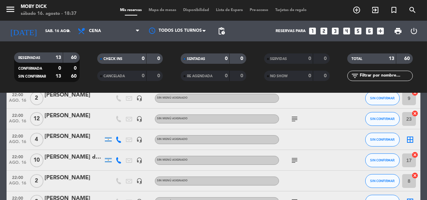
scroll to position [147, 0]
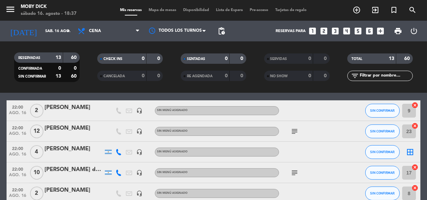
click at [412, 151] on icon "border_all" at bounding box center [410, 152] width 8 height 8
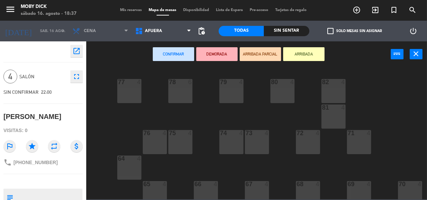
click at [348, 72] on div "77 4 78 6 82 4 80 4 79 4 81 4 73 4 74 4 72 4 75 4 76 4 71 4 64 4 68 4 69 4 70 4…" at bounding box center [258, 133] width 336 height 133
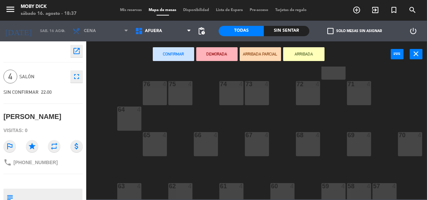
scroll to position [50, 0]
click at [164, 33] on span "AFUERA" at bounding box center [163, 30] width 63 height 15
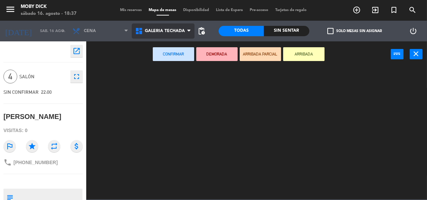
click at [160, 76] on ng-component "menu Moby [PERSON_NAME][DATE] 16. agosto - 18:37 Mis reservas Mapa de mesas Dis…" at bounding box center [213, 99] width 427 height 199
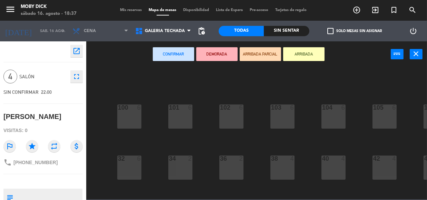
click at [301, 126] on div "100 6 101 6 102 6 103 6 104 6 105 6 107 6 32 6 34 2 36 2 38 4 40 4 43 4 42 4 35…" at bounding box center [258, 133] width 336 height 133
click at [206, 131] on div "100 6 101 6 102 6 103 6 104 6 105 6 107 6 32 6 34 2 36 2 38 4 40 4 43 4 42 4 35…" at bounding box center [258, 133] width 336 height 133
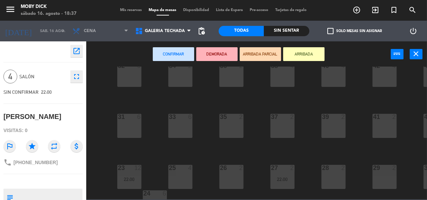
scroll to position [137, 0]
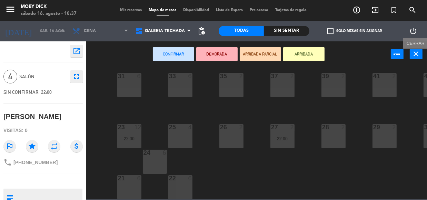
click at [418, 52] on icon "close" at bounding box center [416, 54] width 8 height 8
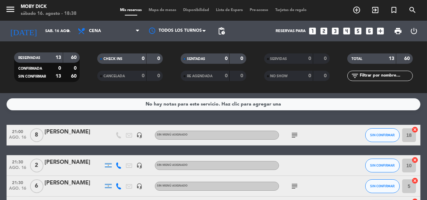
click at [347, 121] on div "No hay notas para este servicio. Haz clic para agregar una 21:00 [DATE] 8 [PERS…" at bounding box center [213, 146] width 427 height 107
drag, startPoint x: 348, startPoint y: 121, endPoint x: 310, endPoint y: 110, distance: 38.8
click at [310, 110] on div "No hay notas para este servicio. Haz clic para agregar una 21:00 [DATE] 8 [PERS…" at bounding box center [213, 146] width 427 height 107
click at [292, 136] on icon "subject" at bounding box center [294, 135] width 8 height 8
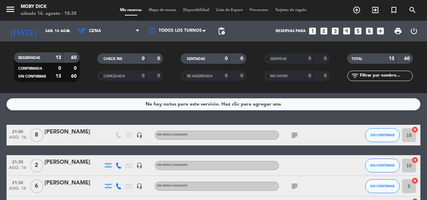
click at [304, 123] on div "No hay notas para este servicio. Haz clic para agregar una 21:00 [DATE] 8 [PERS…" at bounding box center [213, 146] width 427 height 107
click at [303, 118] on div "No hay notas para este servicio. Haz clic para agregar una 21:00 [DATE] 8 [PERS…" at bounding box center [213, 146] width 427 height 107
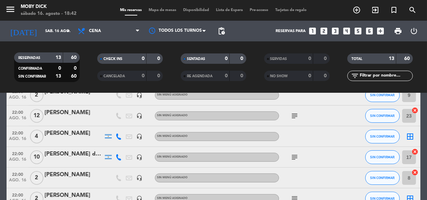
scroll to position [175, 0]
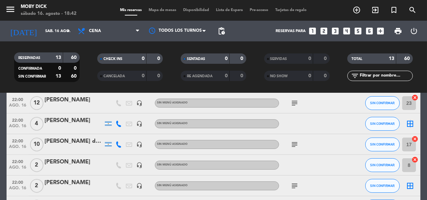
click at [409, 120] on icon "border_all" at bounding box center [410, 124] width 8 height 8
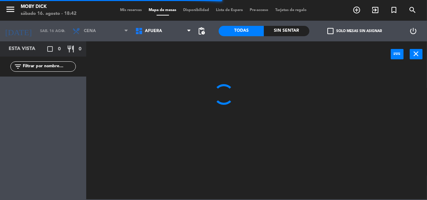
click at [179, 37] on span "AFUERA" at bounding box center [163, 30] width 63 height 15
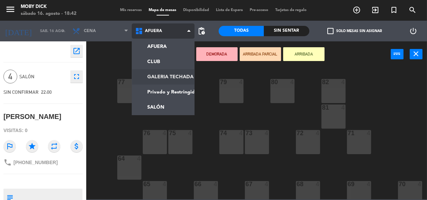
click at [175, 83] on ng-component "menu Moby [PERSON_NAME][DATE] 16. agosto - 18:42 Mis reservas Mapa de mesas Dis…" at bounding box center [213, 99] width 427 height 199
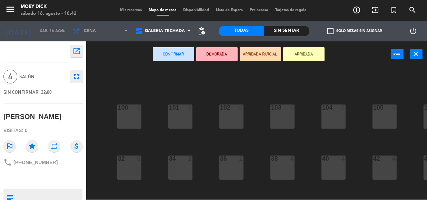
click at [201, 120] on div "100 6 101 6 102 6 103 6 104 6 105 6 107 6 32 6 34 2 36 2 38 4 40 4 43 4 42 4 35…" at bounding box center [258, 133] width 336 height 133
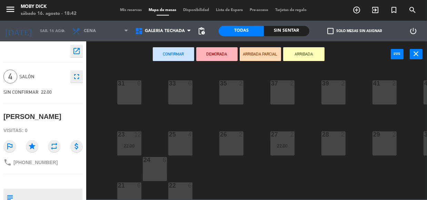
scroll to position [124, 0]
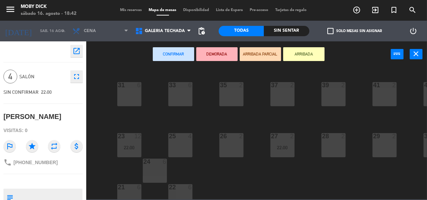
click at [183, 147] on div "25 4" at bounding box center [180, 145] width 24 height 24
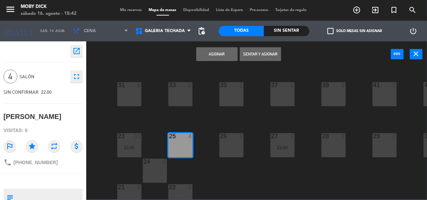
click at [225, 60] on button "Asignar" at bounding box center [216, 54] width 41 height 14
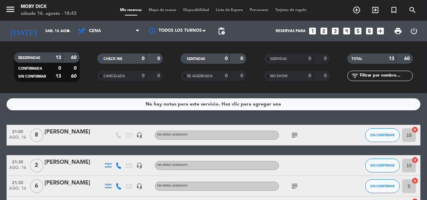
click at [341, 121] on div "No hay notas para este servicio. Haz clic para agregar una 21:00 [DATE] 8 [PERS…" at bounding box center [213, 146] width 427 height 107
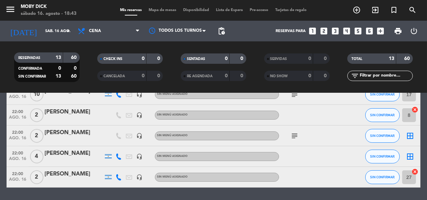
scroll to position [238, 0]
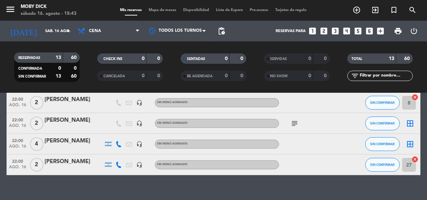
click at [407, 143] on icon "border_all" at bounding box center [410, 144] width 8 height 8
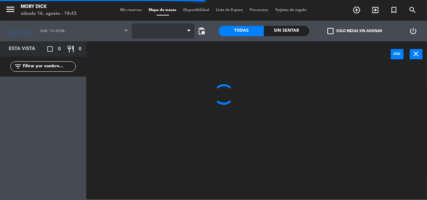
click at [175, 34] on span at bounding box center [163, 30] width 63 height 15
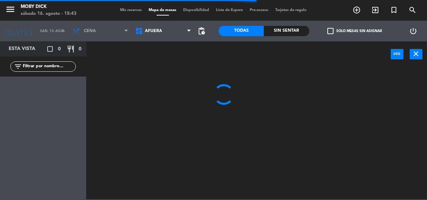
click at [175, 34] on span "AFUERA" at bounding box center [163, 30] width 63 height 15
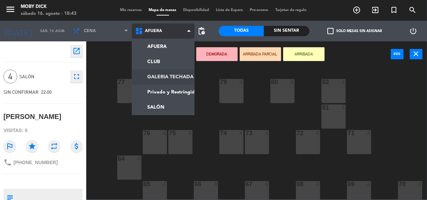
click at [163, 75] on ng-component "menu Moby [PERSON_NAME][DATE] 16. agosto - 18:43 Mis reservas Mapa de mesas Dis…" at bounding box center [213, 99] width 427 height 199
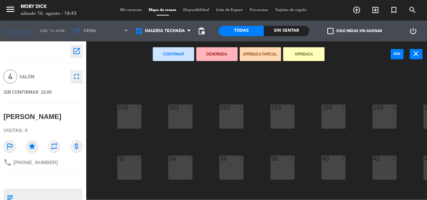
click at [200, 111] on div "100 6 101 6 102 6 103 6 104 6 105 6 107 6 32 6 34 2 36 2 38 4 40 4 43 4 42 4 35…" at bounding box center [258, 133] width 336 height 133
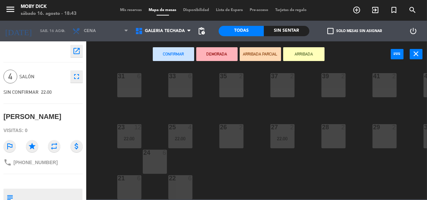
scroll to position [137, 0]
click at [130, 10] on span "Mis reservas" at bounding box center [131, 10] width 29 height 4
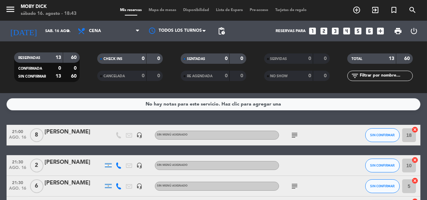
click at [156, 10] on span "Mapa de mesas" at bounding box center [162, 10] width 34 height 4
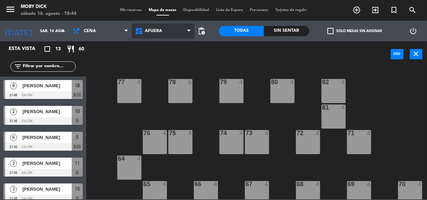
click at [166, 37] on span "AFUERA" at bounding box center [163, 30] width 63 height 15
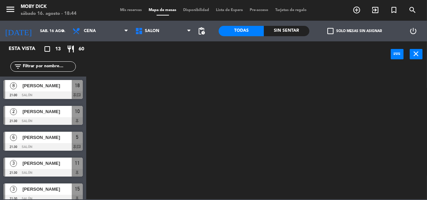
click at [149, 102] on ng-component "menu Moby [PERSON_NAME][DATE] 16. agosto - 18:44 Mis reservas Mapa de mesas Dis…" at bounding box center [213, 99] width 427 height 199
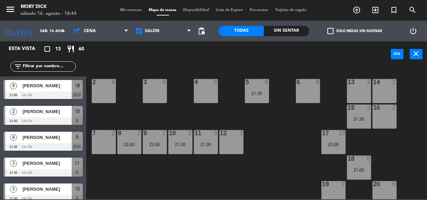
click at [248, 129] on div "14 2 13 2 6 8 5 6 21:30 4 6 3 6 2 6 16 2 15 3 21:30 17 10 22:00 12 3 11 3 21:30…" at bounding box center [258, 133] width 336 height 133
click at [270, 90] on div "14 2 13 2 6 8 5 6 21:30 4 6 3 6 2 6 16 2 15 3 21:30 17 10 22:00 12 3 11 3 21:30…" at bounding box center [258, 133] width 336 height 133
click at [255, 87] on div "5 6 21:30" at bounding box center [257, 91] width 24 height 24
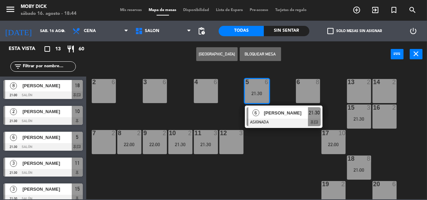
click at [275, 86] on div "14 2 13 2 6 8 5 6 21:30 6 [PERSON_NAME] ASIGNADA 21:30 chat 4 6 3 6 2 6 16 2 15…" at bounding box center [258, 133] width 336 height 133
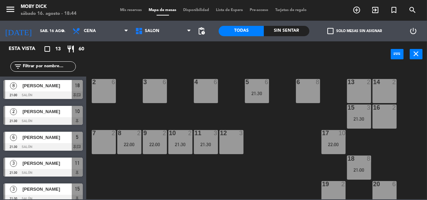
click at [210, 149] on div "11 3 21:30" at bounding box center [206, 142] width 24 height 24
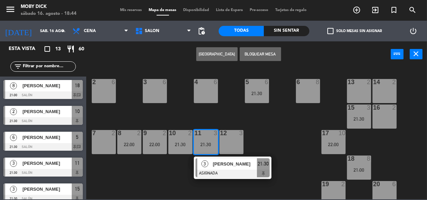
click at [262, 144] on div "14 2 13 2 6 8 5 6 21:30 4 6 3 6 2 6 16 2 15 3 21:30 17 10 22:00 12 3 11 3 21:30…" at bounding box center [258, 133] width 336 height 133
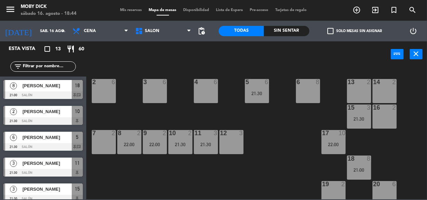
click at [285, 153] on div "14 2 13 2 6 8 5 6 21:30 4 6 3 6 2 6 16 2 15 3 21:30 17 10 22:00 12 3 11 3 21:30…" at bounding box center [258, 133] width 336 height 133
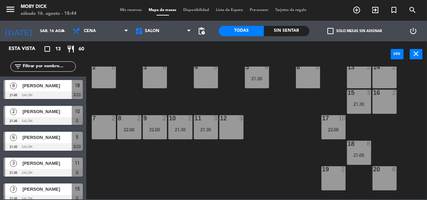
scroll to position [25, 0]
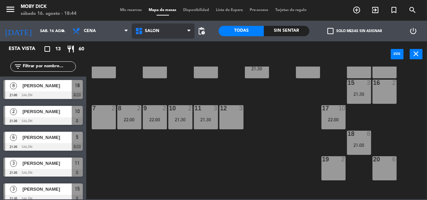
click at [165, 36] on span "SALÓN" at bounding box center [163, 30] width 63 height 15
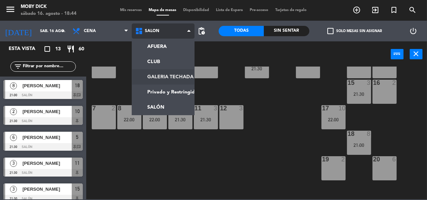
click at [171, 74] on ng-component "menu Moby [PERSON_NAME][DATE] 16. agosto - 18:44 Mis reservas Mapa de mesas Dis…" at bounding box center [213, 99] width 427 height 199
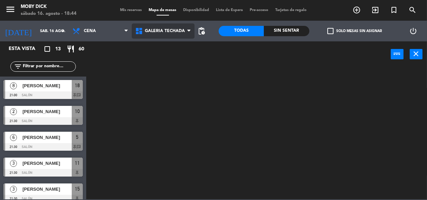
scroll to position [0, 0]
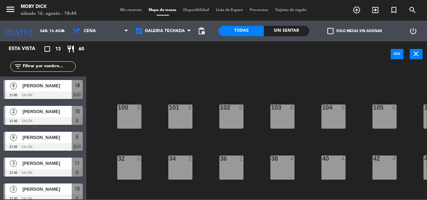
click at [261, 147] on div "100 6 101 6 102 6 103 6 104 6 105 6 107 6 32 6 34 2 36 2 38 4 40 4 43 4 42 4 35…" at bounding box center [258, 133] width 336 height 133
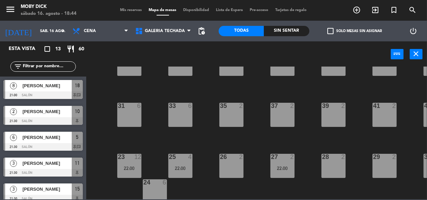
scroll to position [137, 0]
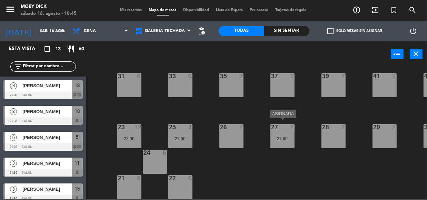
click at [283, 136] on div "22:00" at bounding box center [282, 138] width 24 height 5
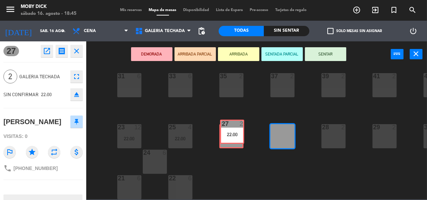
drag, startPoint x: 283, startPoint y: 135, endPoint x: 232, endPoint y: 134, distance: 50.7
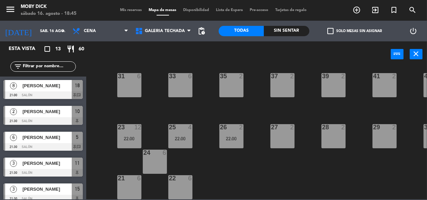
scroll to position [94, 0]
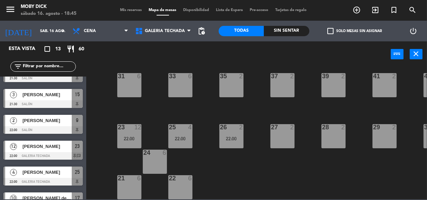
click at [264, 158] on div "100 6 101 6 102 6 103 6 104 6 105 6 107 6 32 6 34 2 36 2 38 4 40 4 43 4 42 4 35…" at bounding box center [258, 133] width 336 height 133
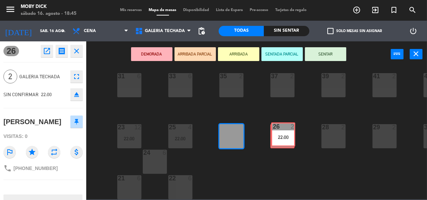
drag, startPoint x: 234, startPoint y: 137, endPoint x: 287, endPoint y: 140, distance: 53.1
click at [286, 140] on div "100 6 101 6 102 6 103 6 104 6 105 6 107 6 32 6 34 2 36 2 38 4 40 4 43 4 42 4 35…" at bounding box center [258, 133] width 336 height 133
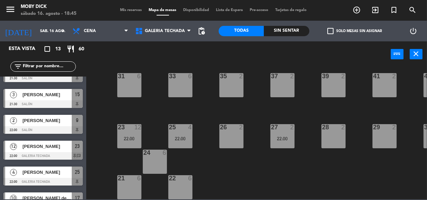
click at [134, 10] on span "Mis reservas" at bounding box center [131, 10] width 29 height 4
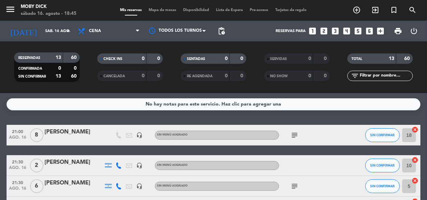
click at [281, 118] on div "No hay notas para este servicio. Haz clic para agregar una 21:00 [DATE] 8 [PERS…" at bounding box center [213, 146] width 427 height 107
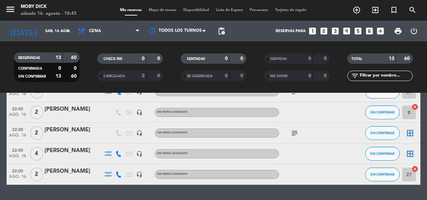
scroll to position [238, 0]
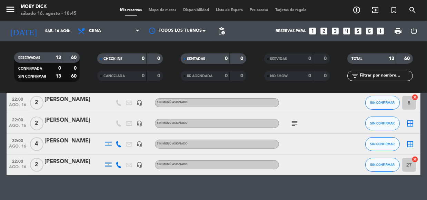
click at [411, 145] on icon "border_all" at bounding box center [410, 144] width 8 height 8
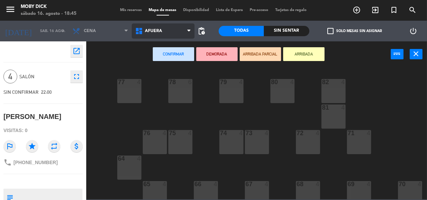
click at [165, 30] on span "AFUERA" at bounding box center [163, 30] width 63 height 15
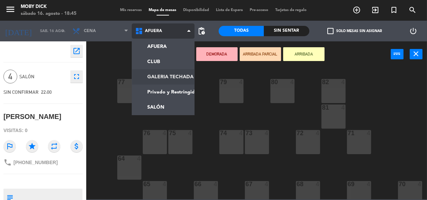
click at [176, 78] on ng-component "menu Moby [PERSON_NAME][DATE] 16. agosto - 18:45 Mis reservas Mapa de mesas Dis…" at bounding box center [213, 99] width 427 height 199
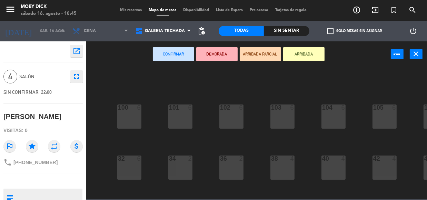
click at [214, 138] on div "100 6 101 6 102 6 103 6 104 6 105 6 107 6 32 6 34 2 36 2 38 4 40 4 43 4 42 4 35…" at bounding box center [258, 133] width 336 height 133
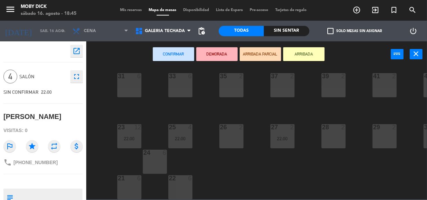
scroll to position [137, 0]
click at [134, 182] on div "21 6" at bounding box center [129, 187] width 24 height 24
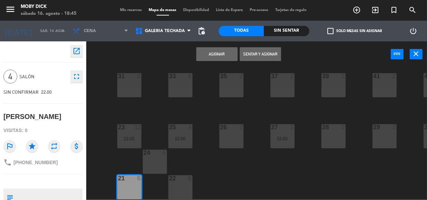
click at [214, 57] on button "Asignar" at bounding box center [216, 54] width 41 height 14
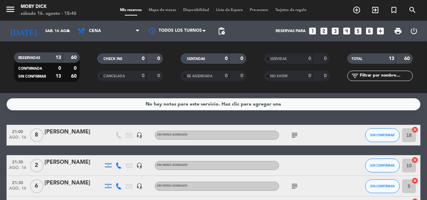
click at [341, 118] on div "No hay notas para este servicio. Haz clic para agregar una 21:00 [DATE] 8 [PERS…" at bounding box center [213, 146] width 427 height 107
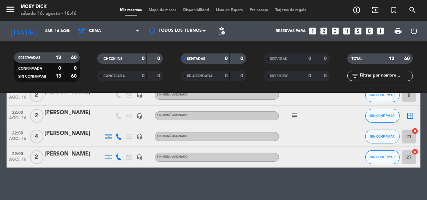
scroll to position [247, 0]
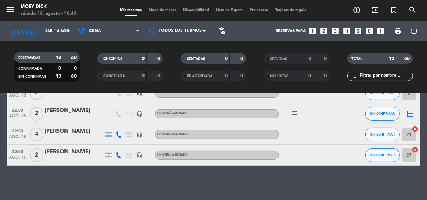
click at [295, 117] on icon "subject" at bounding box center [294, 114] width 8 height 8
drag, startPoint x: 295, startPoint y: 117, endPoint x: 412, endPoint y: 110, distance: 117.4
click at [412, 110] on div "22:00 [DATE] 2 [PERSON_NAME] headset_mic Sin menú asignado subject 23hs SIN CON…" at bounding box center [214, 113] width 414 height 21
click at [412, 110] on icon "border_all" at bounding box center [410, 114] width 8 height 8
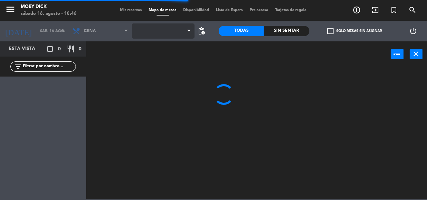
click at [163, 26] on span at bounding box center [163, 30] width 63 height 15
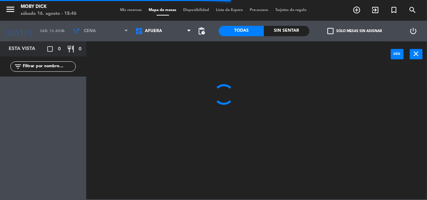
click at [163, 26] on span "AFUERA" at bounding box center [163, 30] width 63 height 15
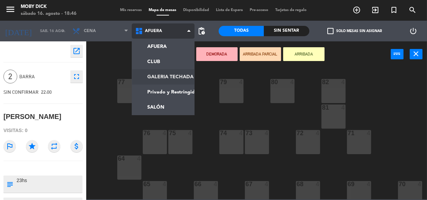
click at [175, 78] on ng-component "menu Moby [PERSON_NAME][DATE] 16. agosto - 18:46 Mis reservas Mapa de mesas Dis…" at bounding box center [213, 99] width 427 height 199
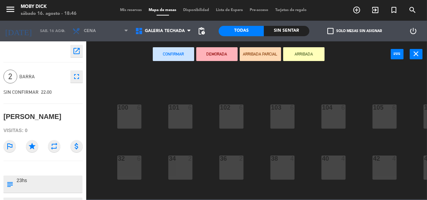
click at [157, 41] on div "Confirmar DEMORADA ARRIBADA PARCIAL ARRIBADA power_input close" at bounding box center [238, 54] width 304 height 26
click at [157, 38] on span "GALERIA TECHADA" at bounding box center [163, 30] width 63 height 15
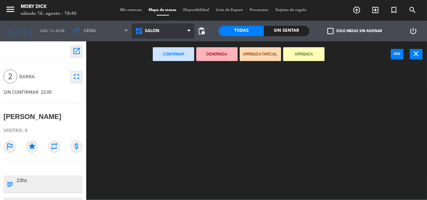
click at [149, 108] on ng-component "menu Moby [PERSON_NAME][DATE] 16. agosto - 18:46 Mis reservas Mapa de mesas Dis…" at bounding box center [213, 99] width 427 height 199
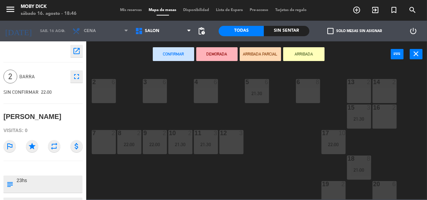
click at [240, 166] on div "14 2 13 2 6 8 5 6 21:30 4 6 3 6 2 6 16 2 15 3 21:30 17 10 22:00 12 3 11 3 21:30…" at bounding box center [258, 133] width 336 height 133
click at [328, 193] on div "19 2" at bounding box center [333, 193] width 24 height 24
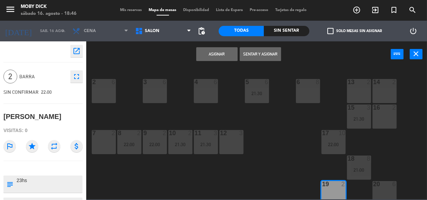
click at [222, 48] on button "Asignar" at bounding box center [216, 54] width 41 height 14
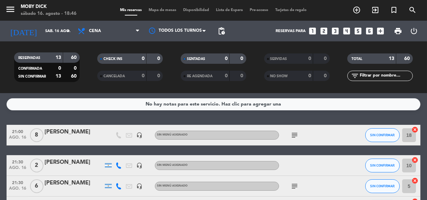
click at [273, 114] on div "No hay notas para este servicio. Haz clic para agregar una 21:00 [DATE] 8 [PERS…" at bounding box center [213, 146] width 427 height 107
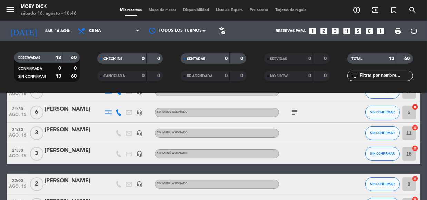
scroll to position [75, 0]
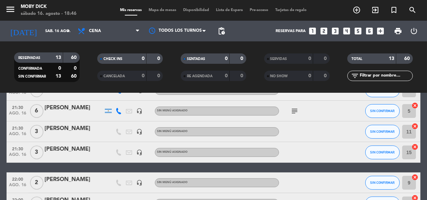
click at [298, 110] on div "subject" at bounding box center [310, 111] width 62 height 20
click at [297, 110] on icon "subject" at bounding box center [294, 111] width 8 height 8
click at [298, 110] on div "subject Celebran un cumpleaños" at bounding box center [310, 111] width 62 height 20
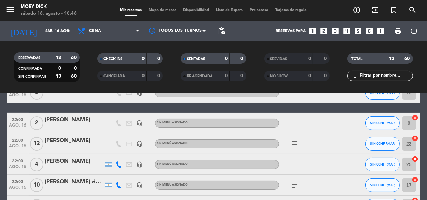
scroll to position [138, 0]
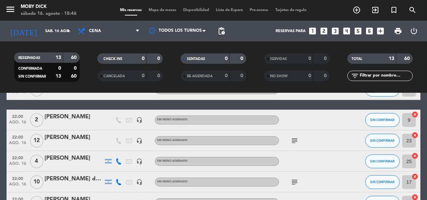
click at [301, 142] on div "subject" at bounding box center [310, 140] width 62 height 20
click at [295, 140] on icon "subject" at bounding box center [294, 140] width 8 height 8
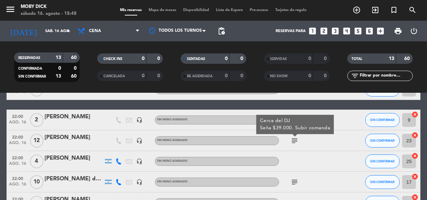
click at [333, 106] on div "21:00 [DATE] 8 [PERSON_NAME] headset_mic Sin menú asignado subject SIN CONFIRMA…" at bounding box center [214, 131] width 414 height 288
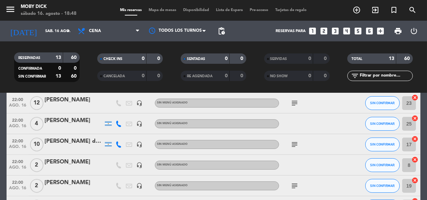
scroll to position [188, 0]
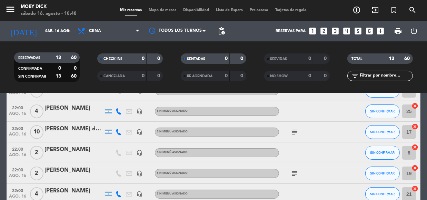
click at [298, 128] on icon "subject" at bounding box center [294, 132] width 8 height 8
click at [292, 173] on icon "subject" at bounding box center [294, 173] width 8 height 8
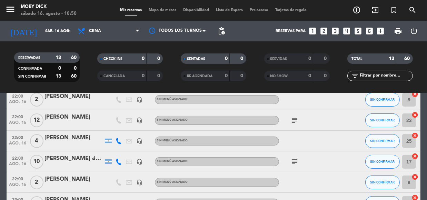
scroll to position [134, 0]
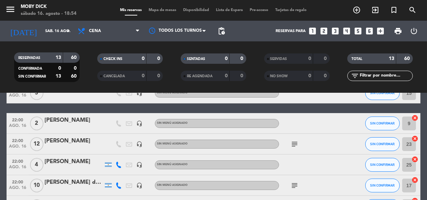
click at [146, 9] on span "Mapa de mesas" at bounding box center [162, 10] width 34 height 4
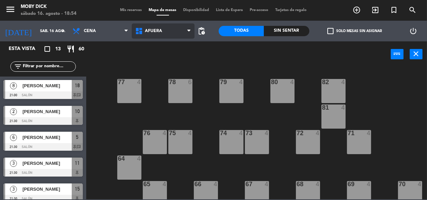
click at [156, 27] on span "AFUERA" at bounding box center [163, 30] width 63 height 15
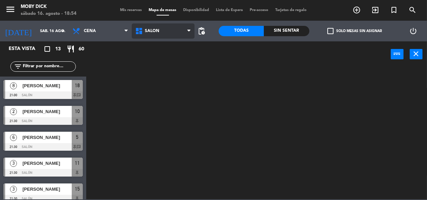
click at [163, 113] on ng-component "menu Moby [PERSON_NAME][DATE] 16. agosto - 18:54 Mis reservas Mapa de mesas Dis…" at bounding box center [213, 99] width 427 height 199
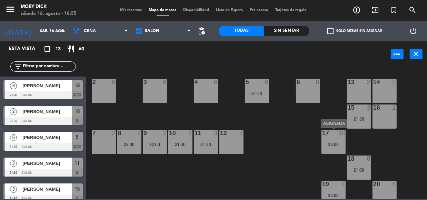
click at [335, 136] on div "17 10" at bounding box center [333, 133] width 24 height 7
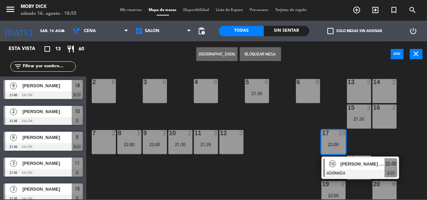
click at [339, 159] on div "[PERSON_NAME] de la [PERSON_NAME]" at bounding box center [361, 163] width 45 height 11
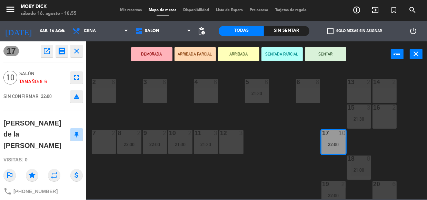
click at [63, 189] on div "17 open_in_new receipt 10:00 PM [DATE] personas [PERSON_NAME] de la [PERSON_NAM…" at bounding box center [43, 120] width 86 height 159
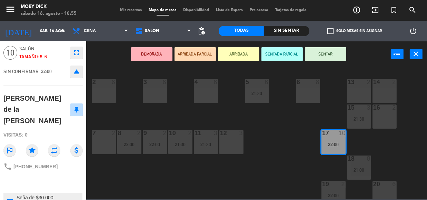
scroll to position [38, 0]
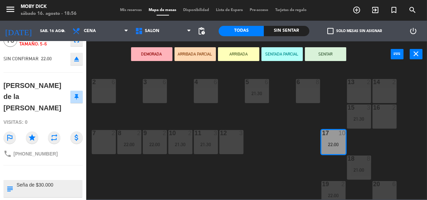
click at [130, 126] on div "14 2 13 2 6 8 5 6 21:30 4 6 3 6 2 6 16 2 15 3 21:30 17 10 22:00 12 3 11 3 21:30…" at bounding box center [258, 133] width 336 height 133
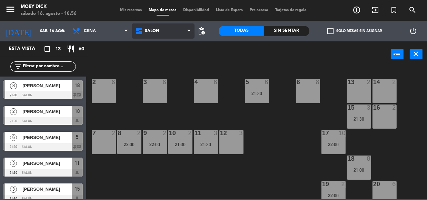
click at [160, 37] on span "SALÓN" at bounding box center [163, 30] width 63 height 15
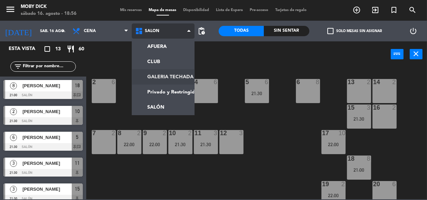
click at [163, 72] on ng-component "menu Moby [PERSON_NAME][DATE] 16. agosto - 18:56 Mis reservas Mapa de mesas Dis…" at bounding box center [213, 99] width 427 height 199
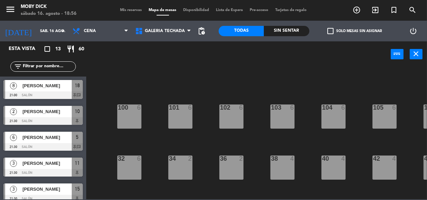
click at [197, 110] on div "100 6 101 6 102 6 103 6 104 6 105 6 107 6 32 6 34 2 36 2 38 4 40 4 43 4 42 4 35…" at bounding box center [258, 133] width 336 height 133
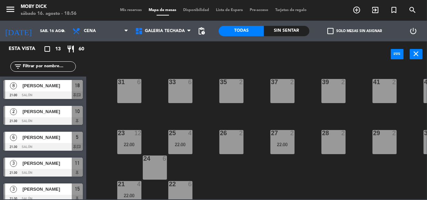
scroll to position [137, 0]
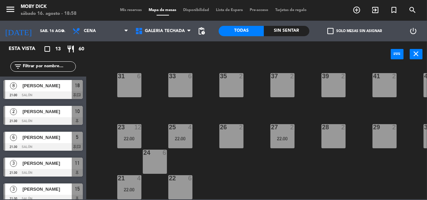
click at [124, 11] on span "Mis reservas" at bounding box center [131, 10] width 29 height 4
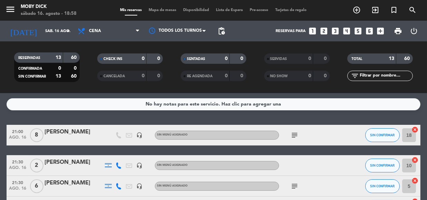
click at [173, 115] on div "No hay notas para este servicio. Haz clic para agregar una 21:00 [DATE] 8 [PERS…" at bounding box center [213, 146] width 427 height 107
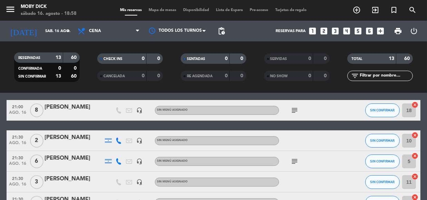
scroll to position [12, 0]
